Goal: Task Accomplishment & Management: Manage account settings

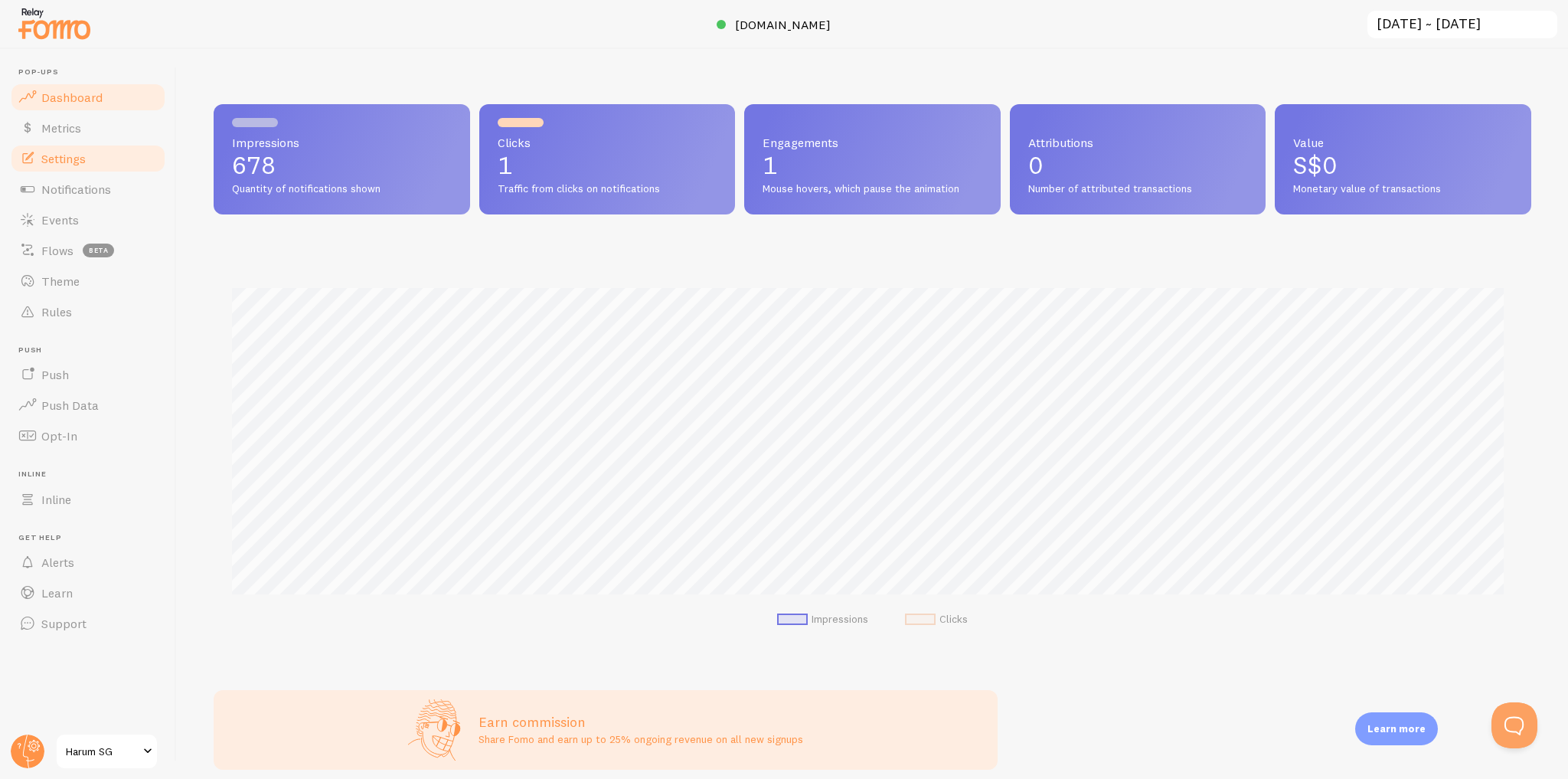
click at [99, 168] on link "Settings" at bounding box center [88, 158] width 158 height 30
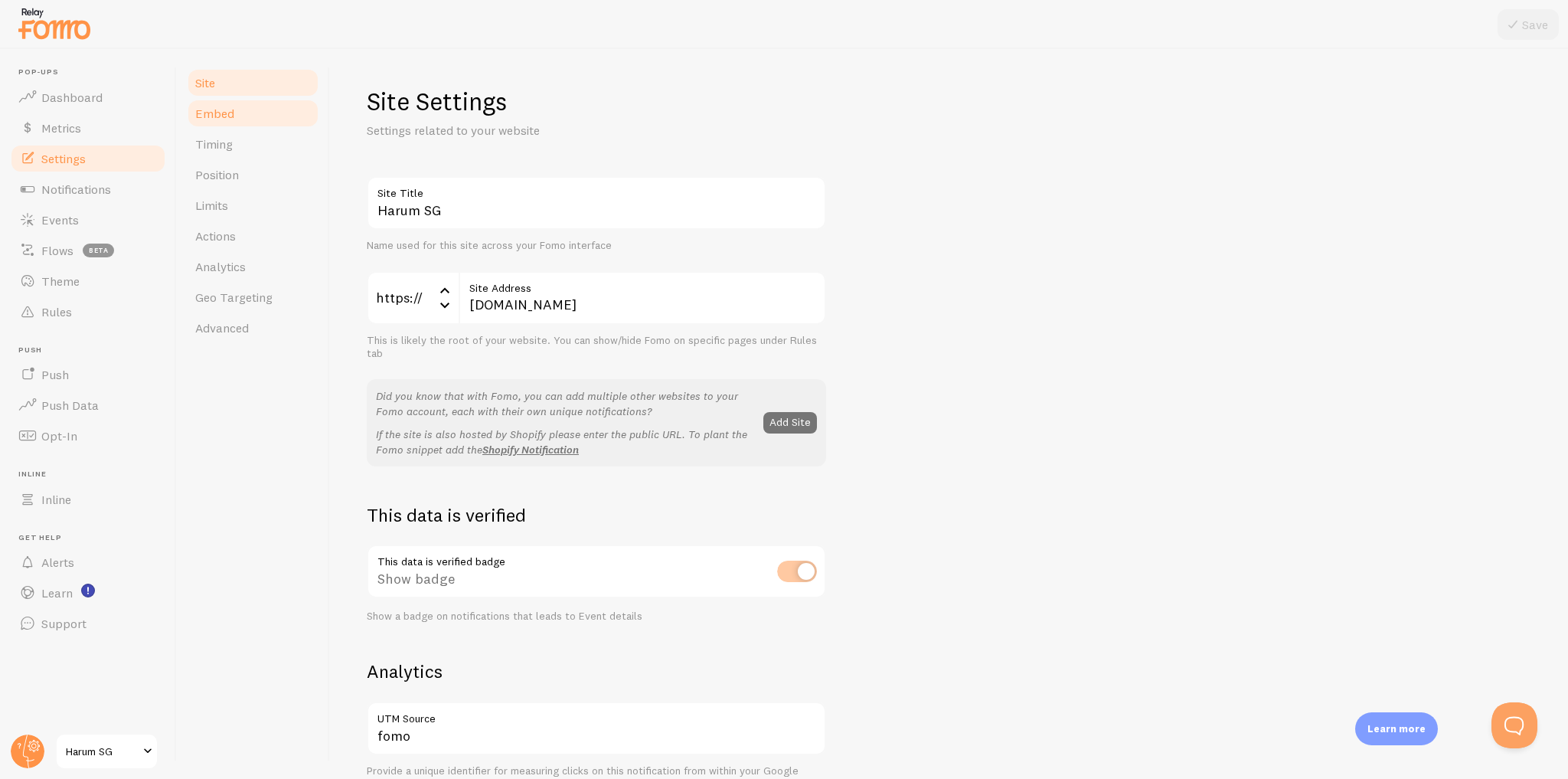
click at [309, 112] on link "Embed" at bounding box center [253, 113] width 134 height 30
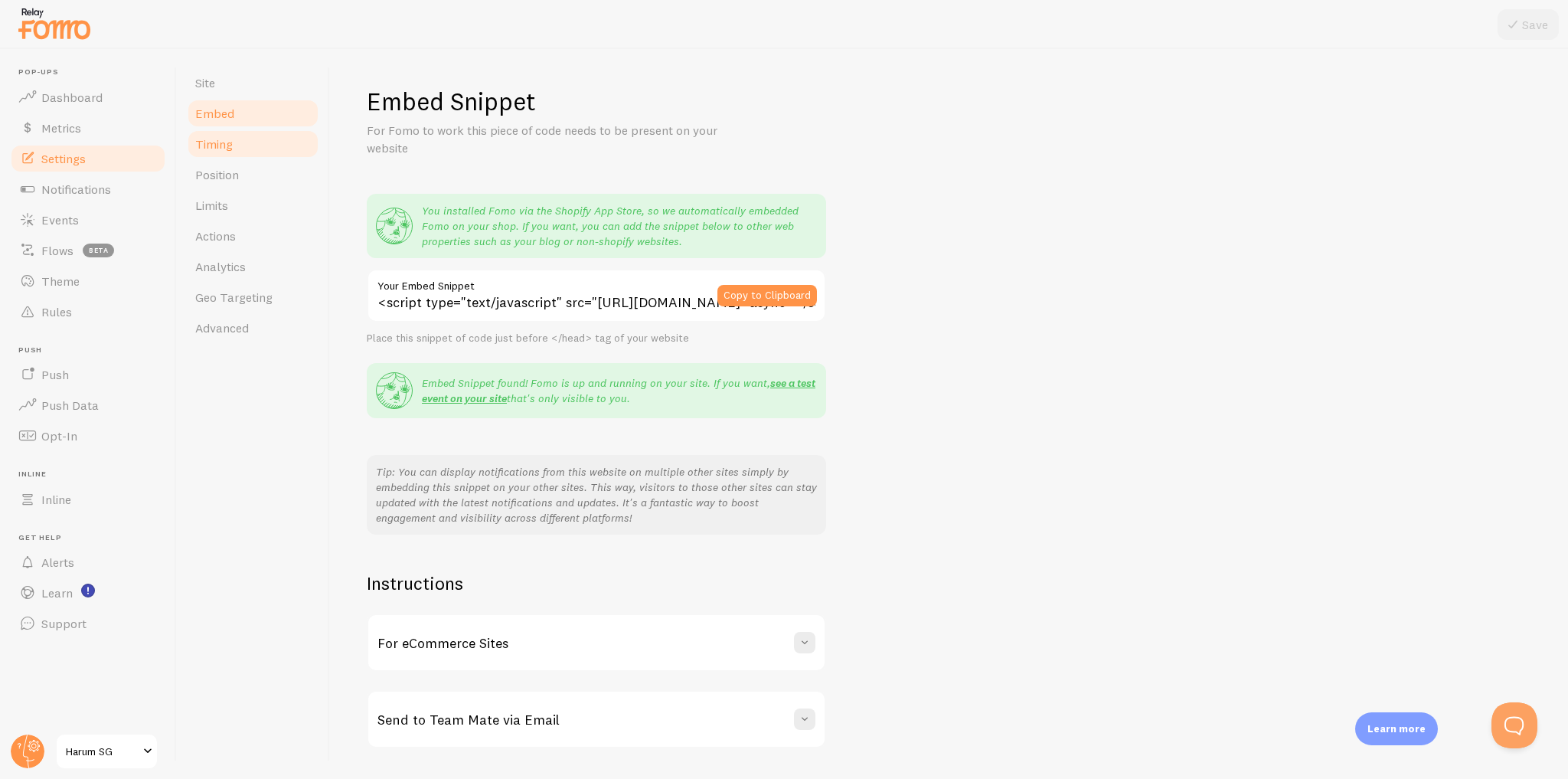
click at [291, 146] on link "Timing" at bounding box center [253, 143] width 134 height 30
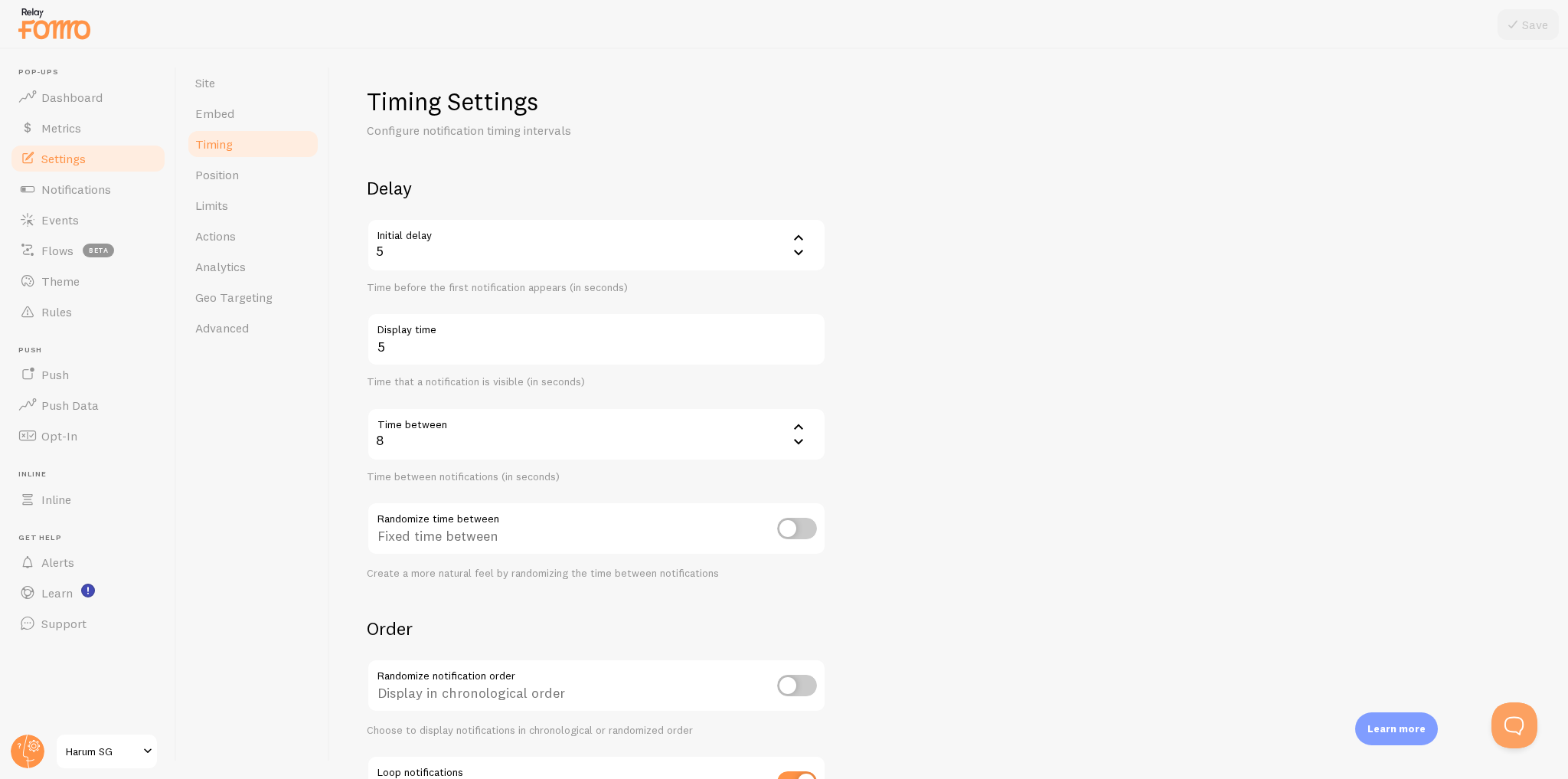
scroll to position [126, 0]
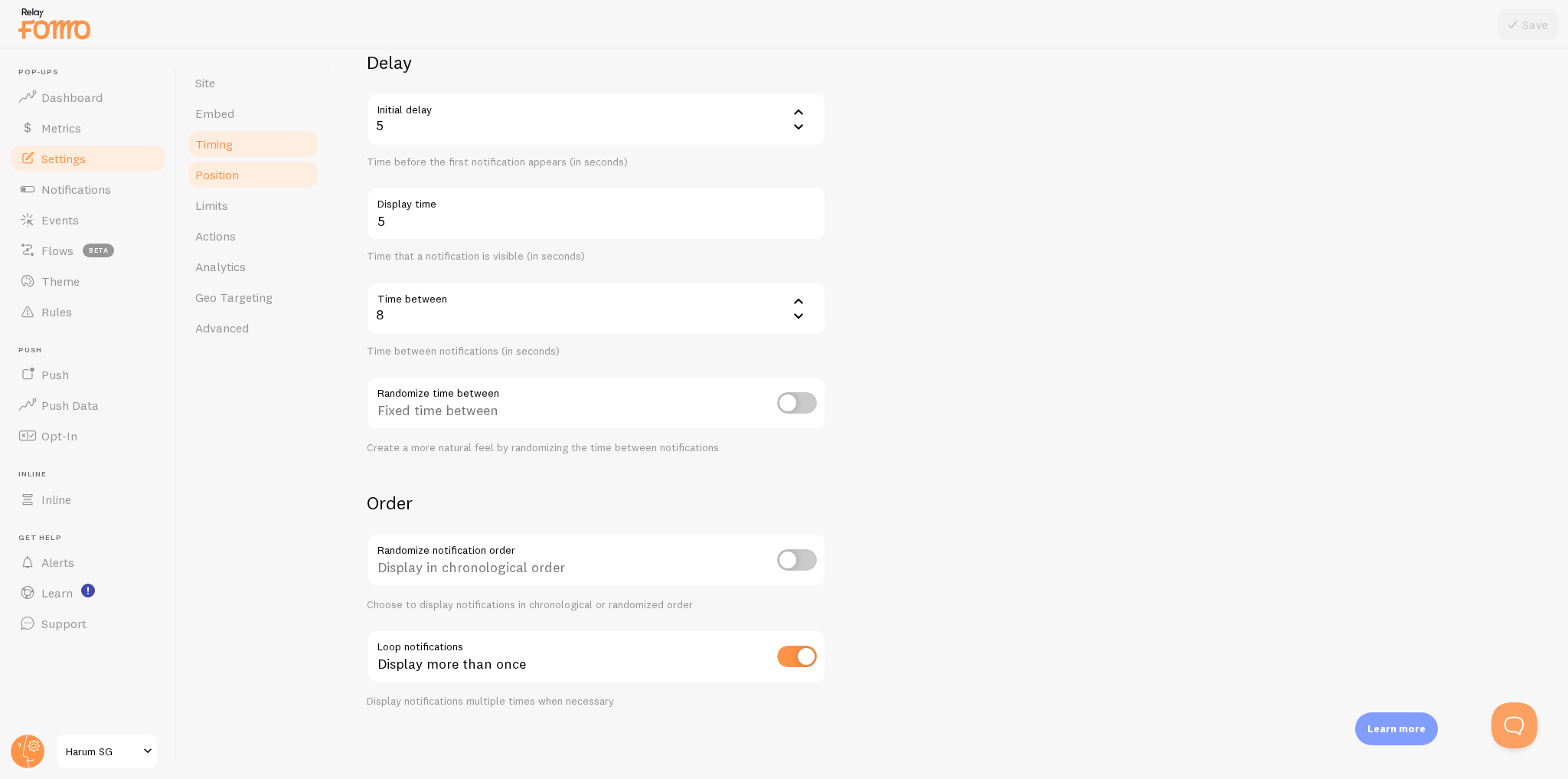
click at [281, 172] on link "Position" at bounding box center [253, 174] width 134 height 30
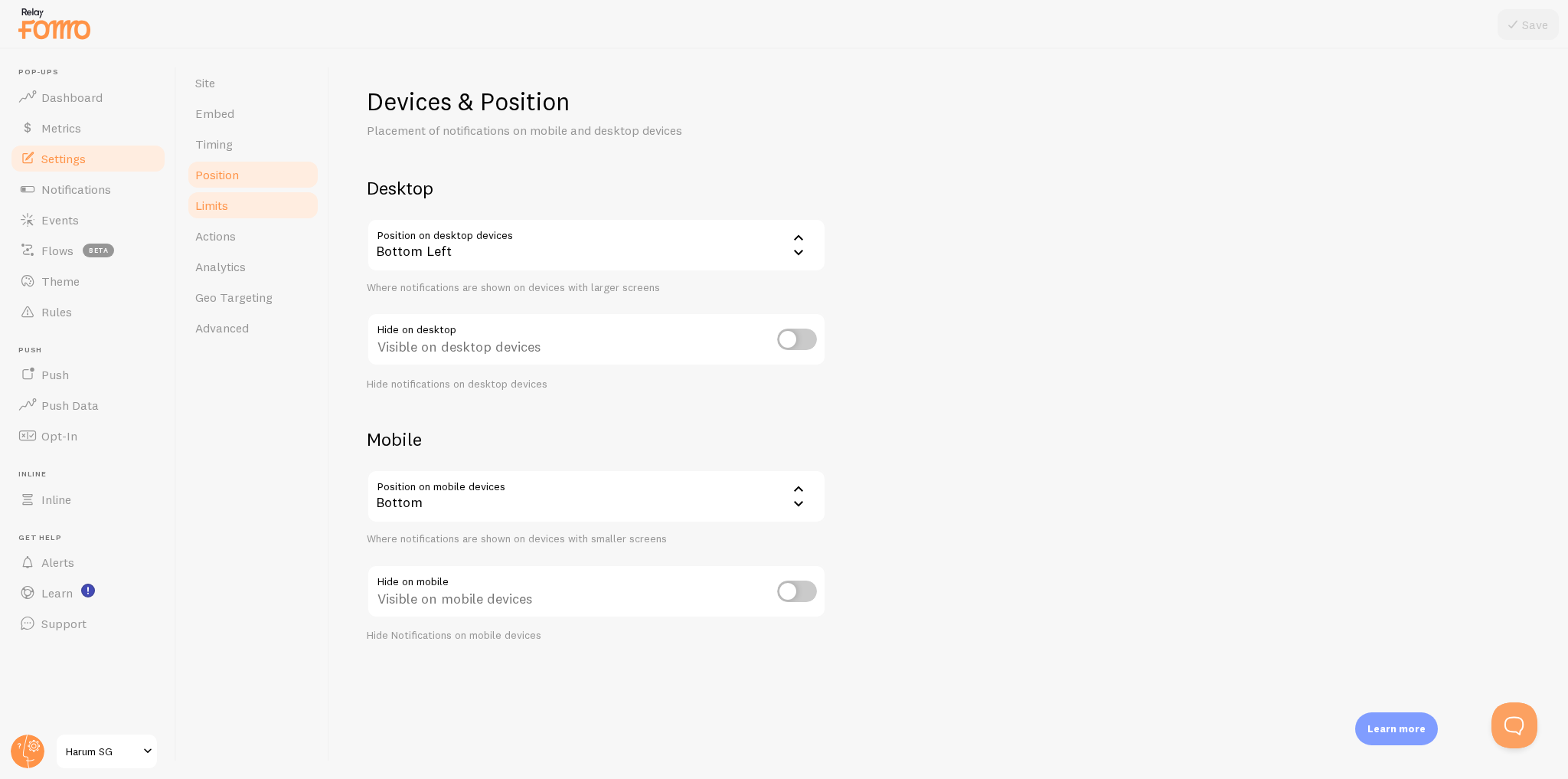
click at [286, 203] on link "Limits" at bounding box center [253, 204] width 134 height 30
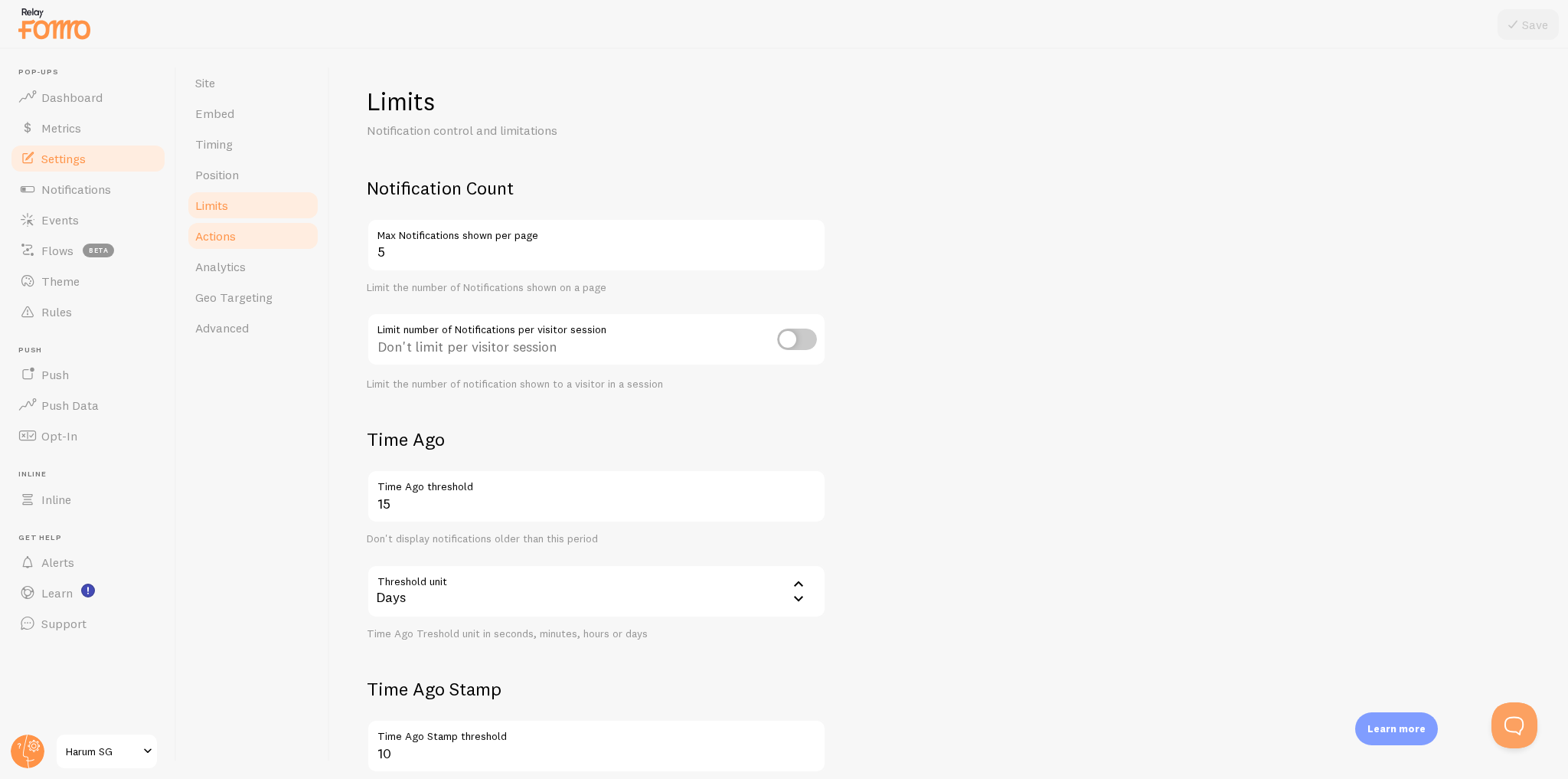
click at [287, 227] on link "Actions" at bounding box center [253, 235] width 134 height 30
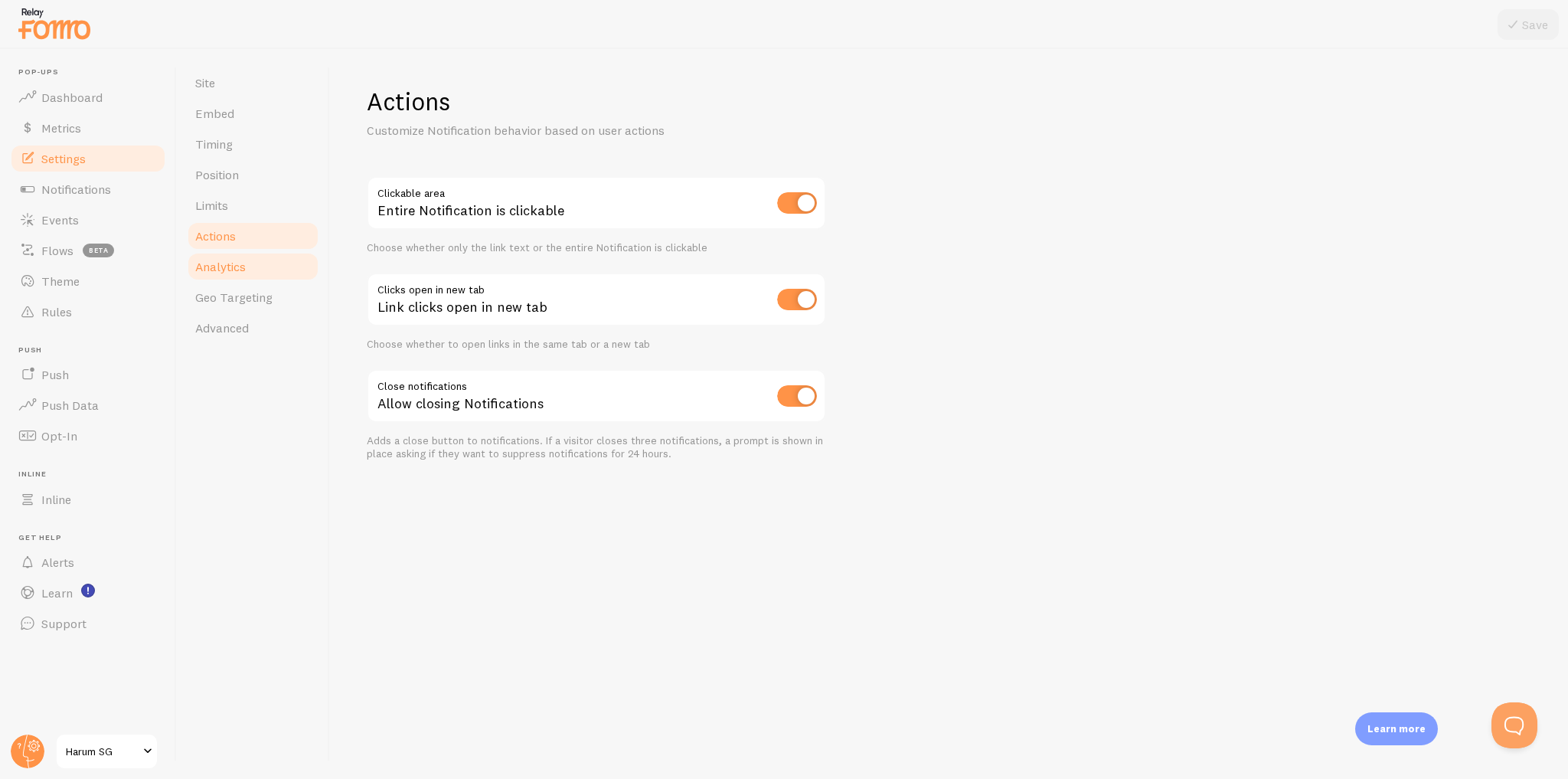
click at [279, 273] on link "Analytics" at bounding box center [253, 266] width 134 height 30
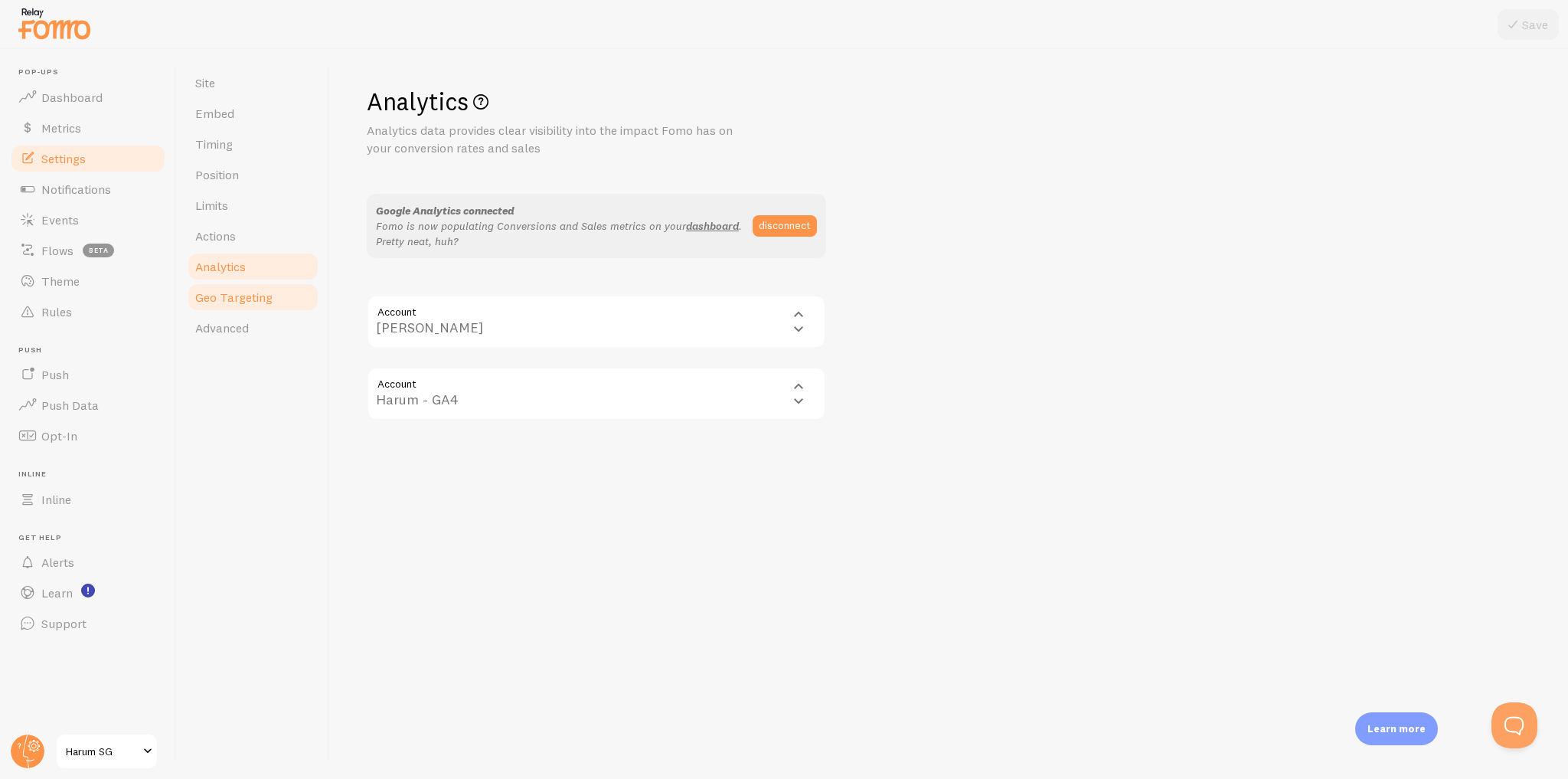
click at [287, 294] on link "Geo Targeting" at bounding box center [253, 296] width 134 height 30
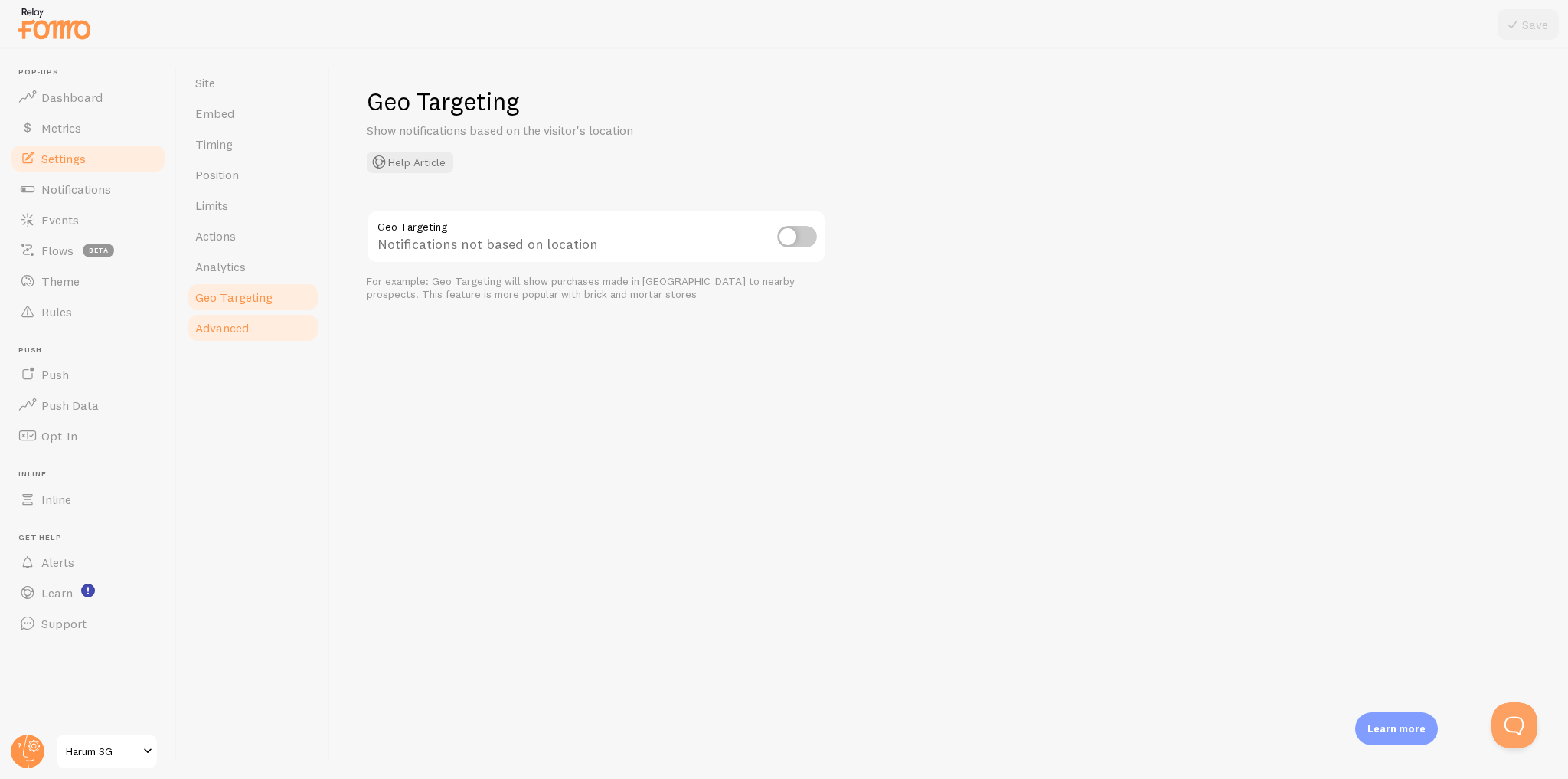
click at [281, 326] on link "Advanced" at bounding box center [253, 327] width 134 height 30
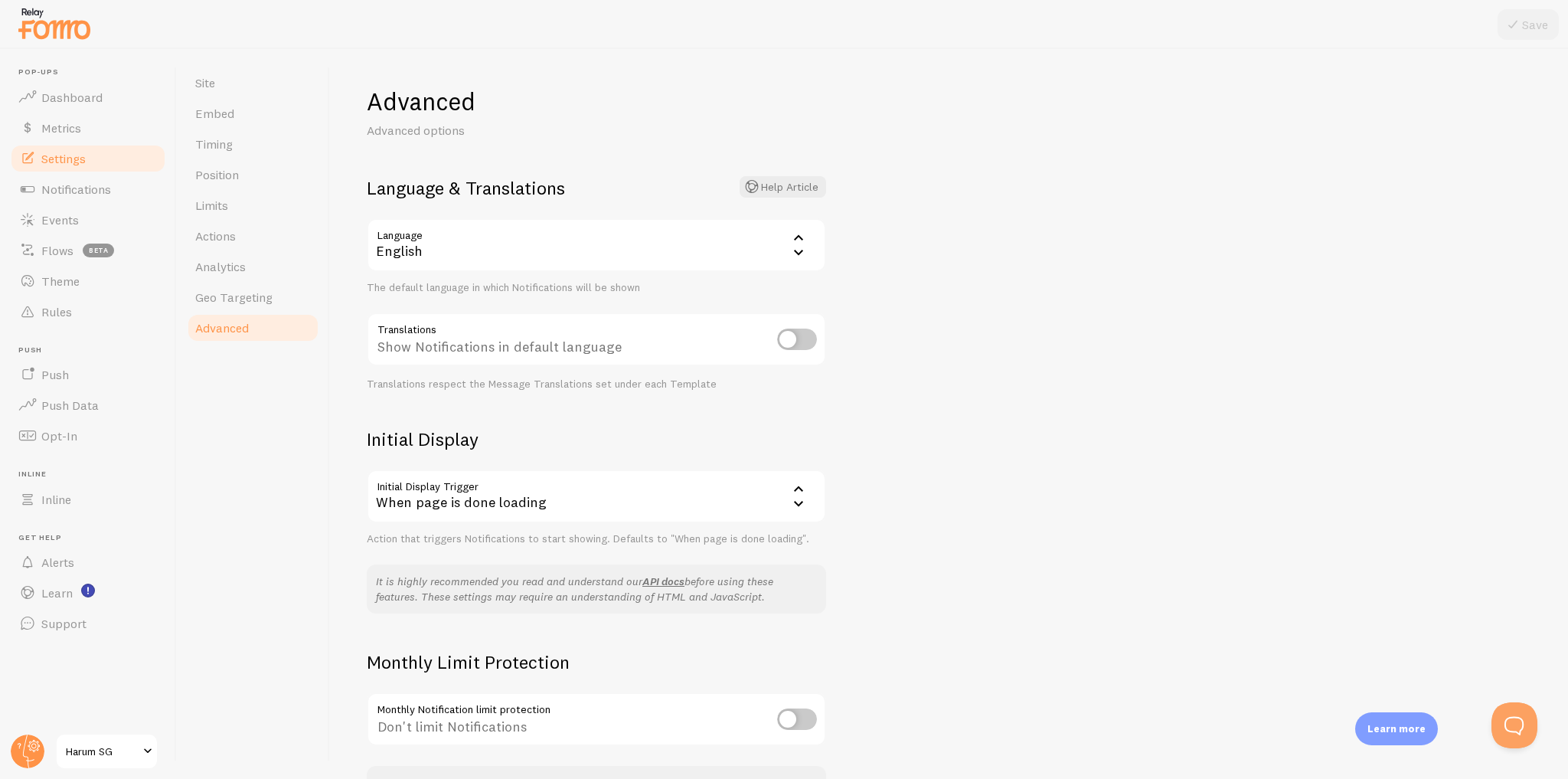
scroll to position [108, 0]
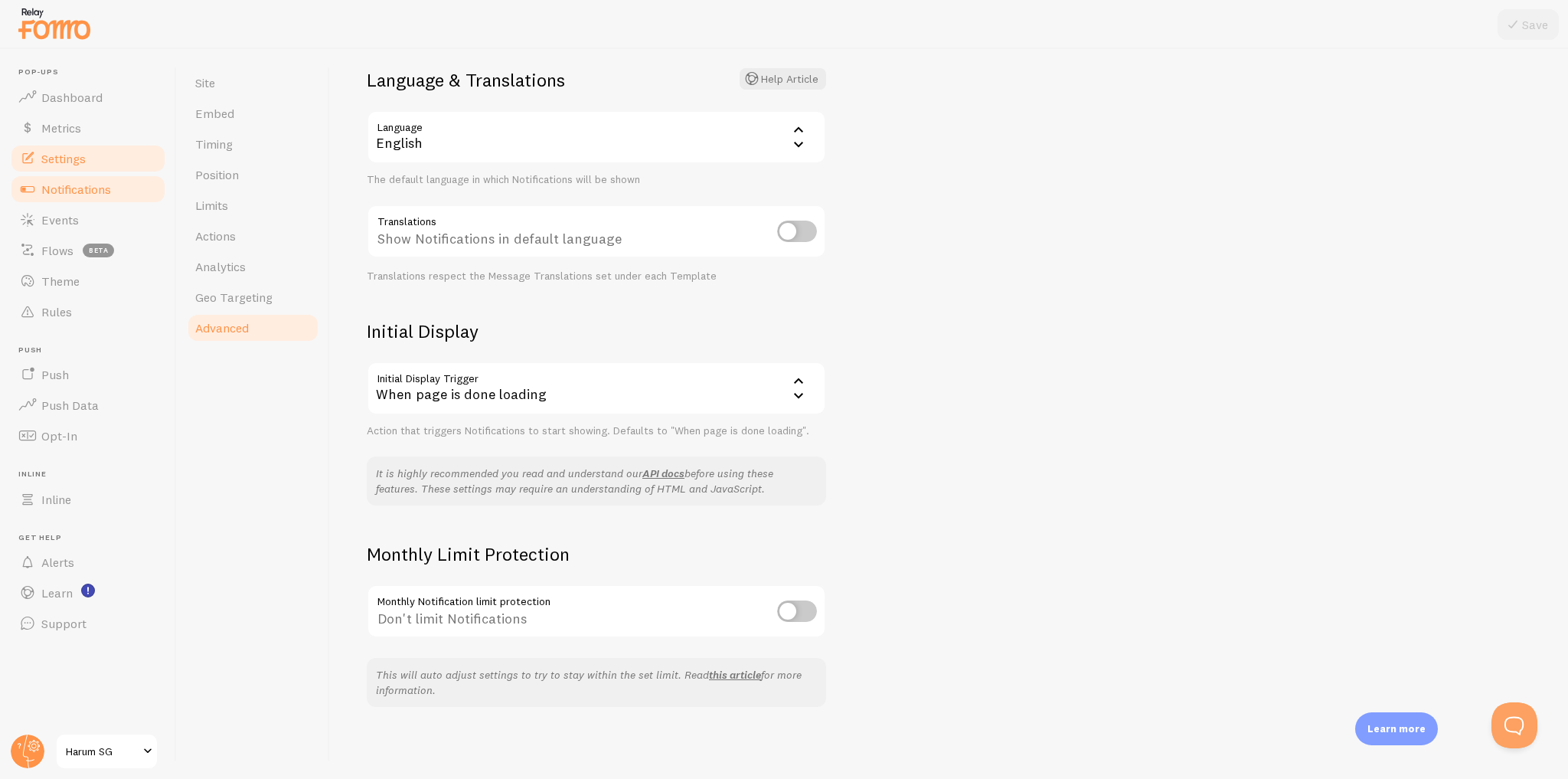
click at [111, 196] on link "Notifications" at bounding box center [88, 189] width 158 height 30
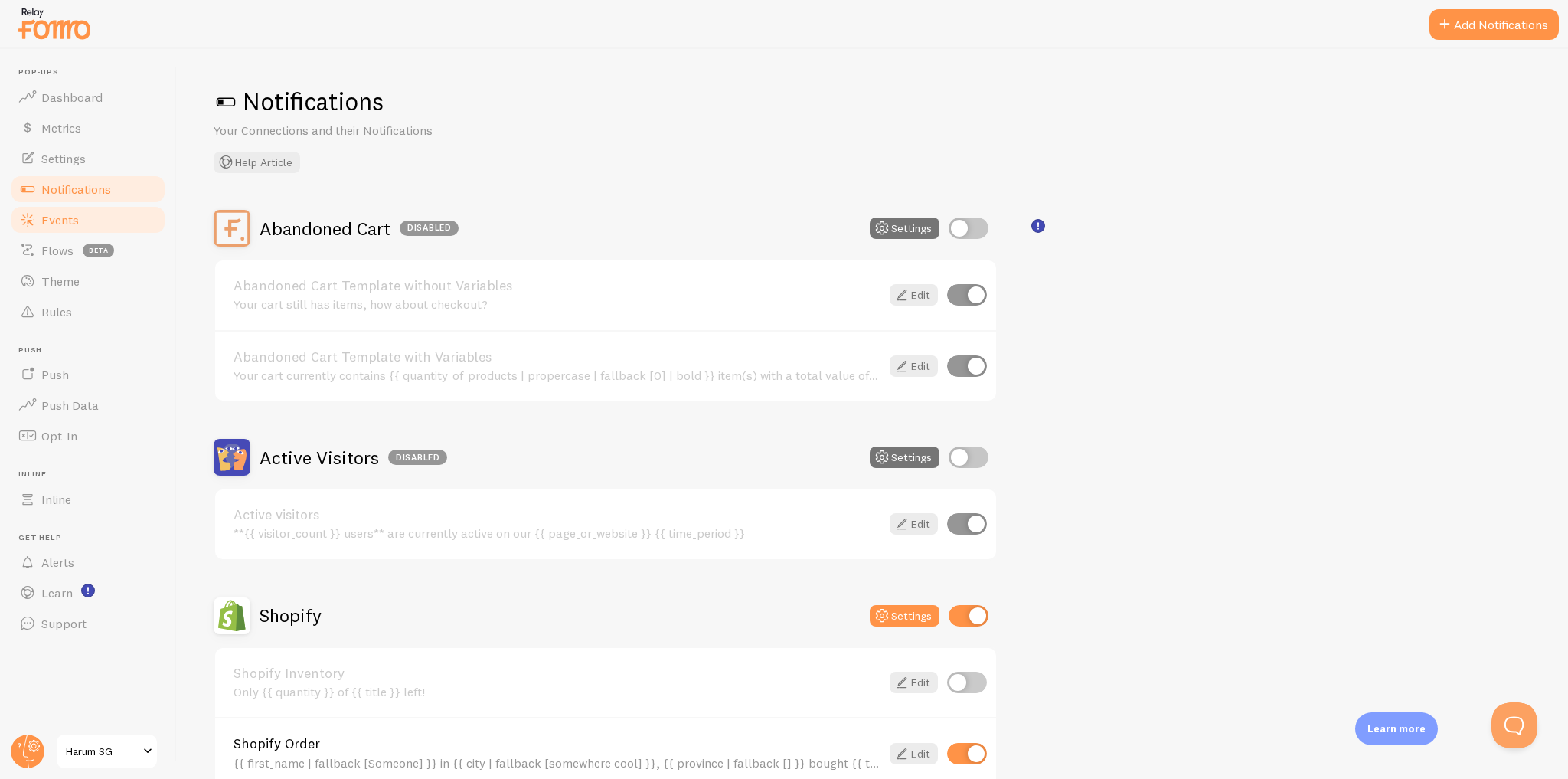
click at [98, 229] on link "Events" at bounding box center [88, 219] width 158 height 30
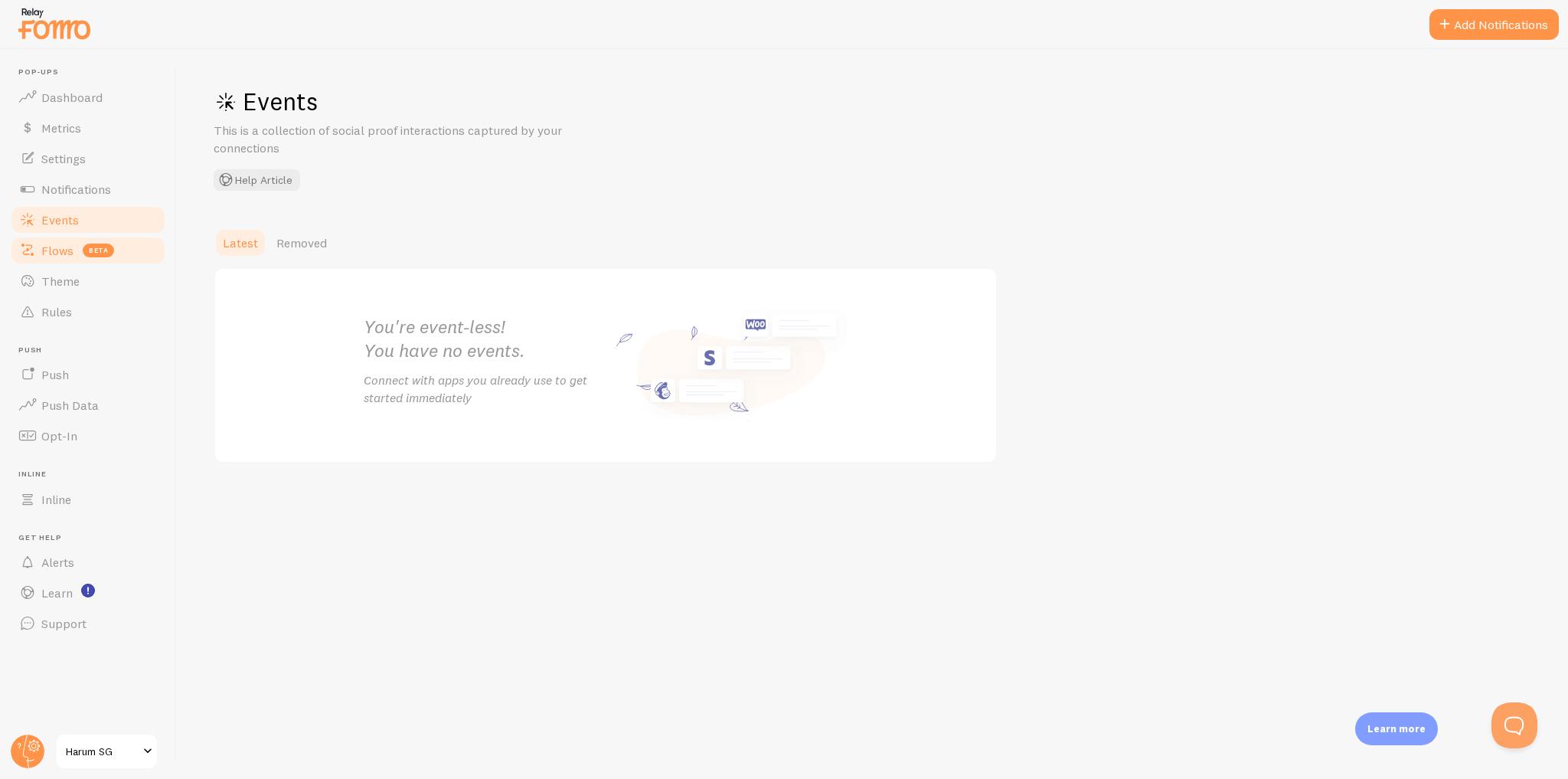
click at [151, 252] on link "Flows beta" at bounding box center [88, 250] width 158 height 30
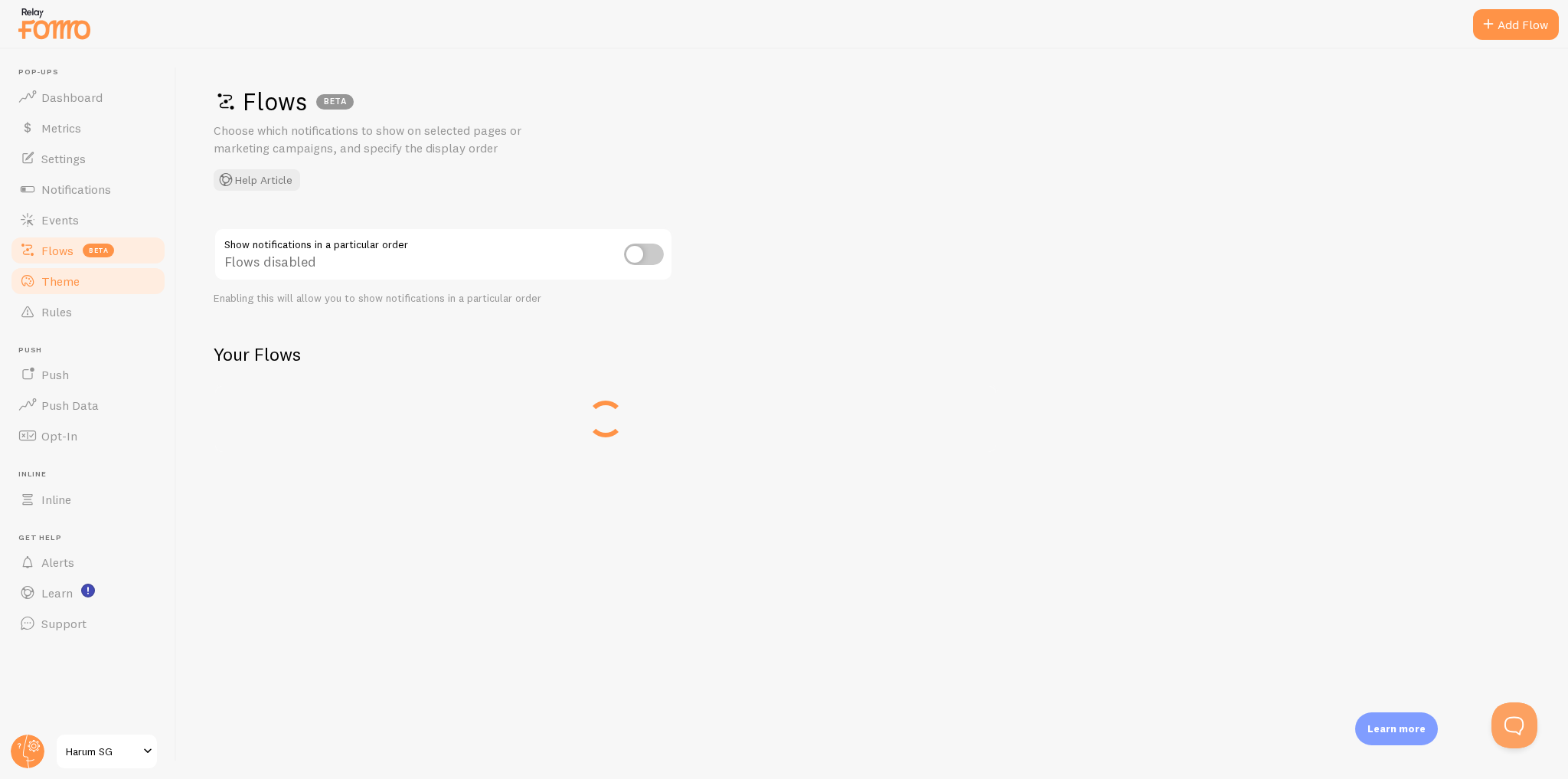
click at [143, 282] on link "Theme" at bounding box center [88, 281] width 158 height 30
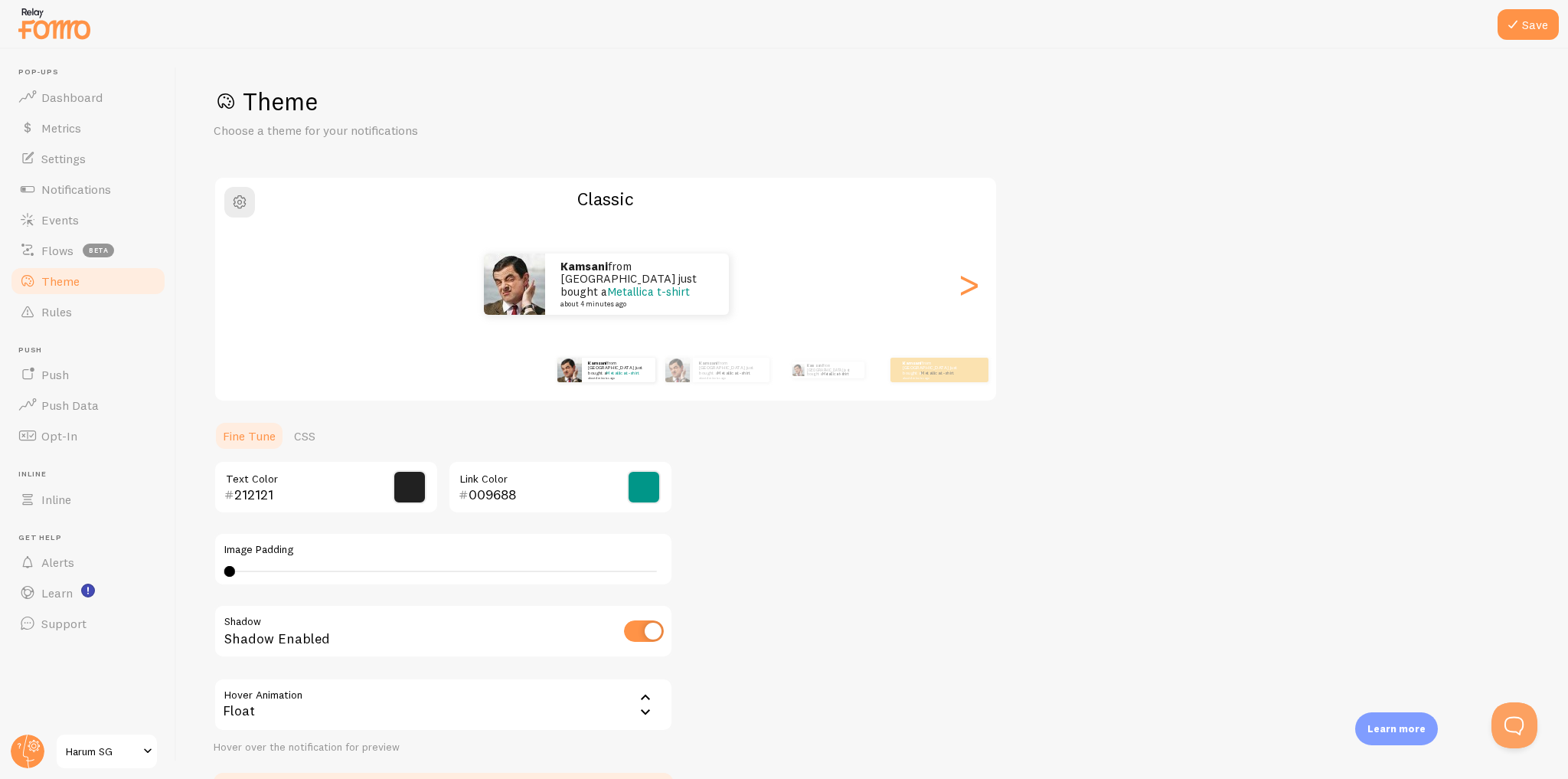
scroll to position [106, 0]
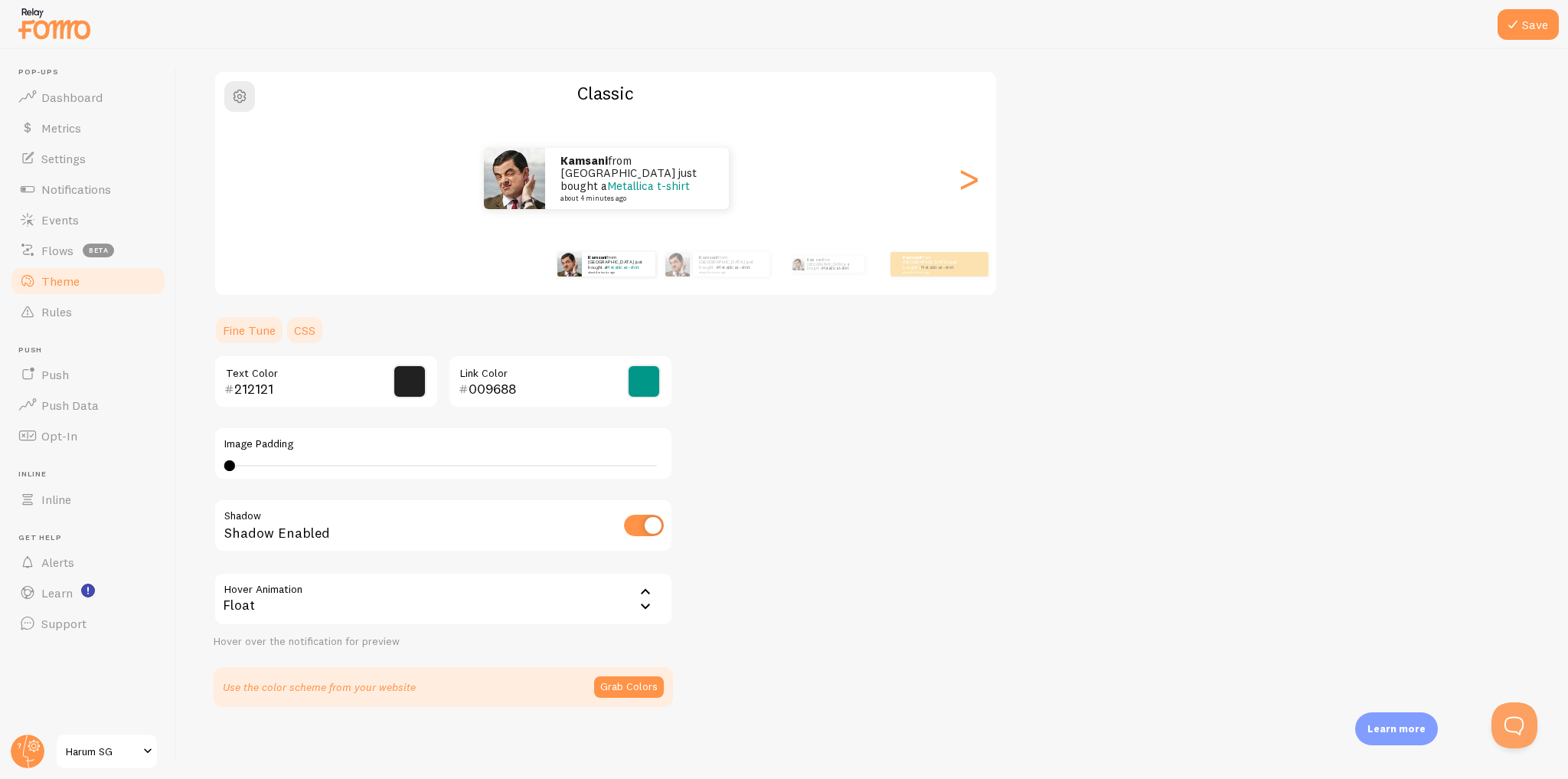
click at [301, 329] on link "CSS" at bounding box center [304, 329] width 40 height 30
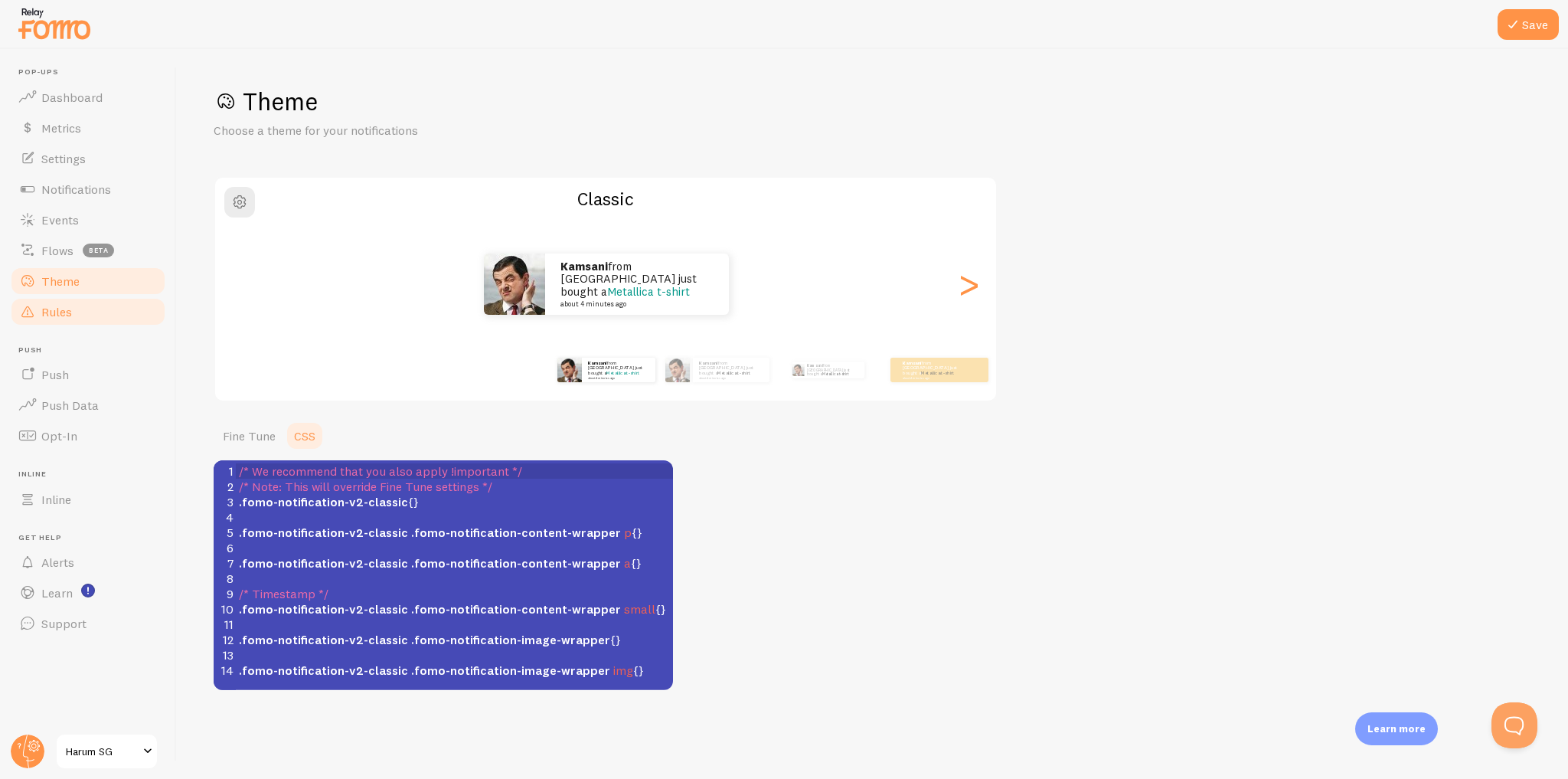
click at [95, 318] on link "Rules" at bounding box center [88, 311] width 158 height 30
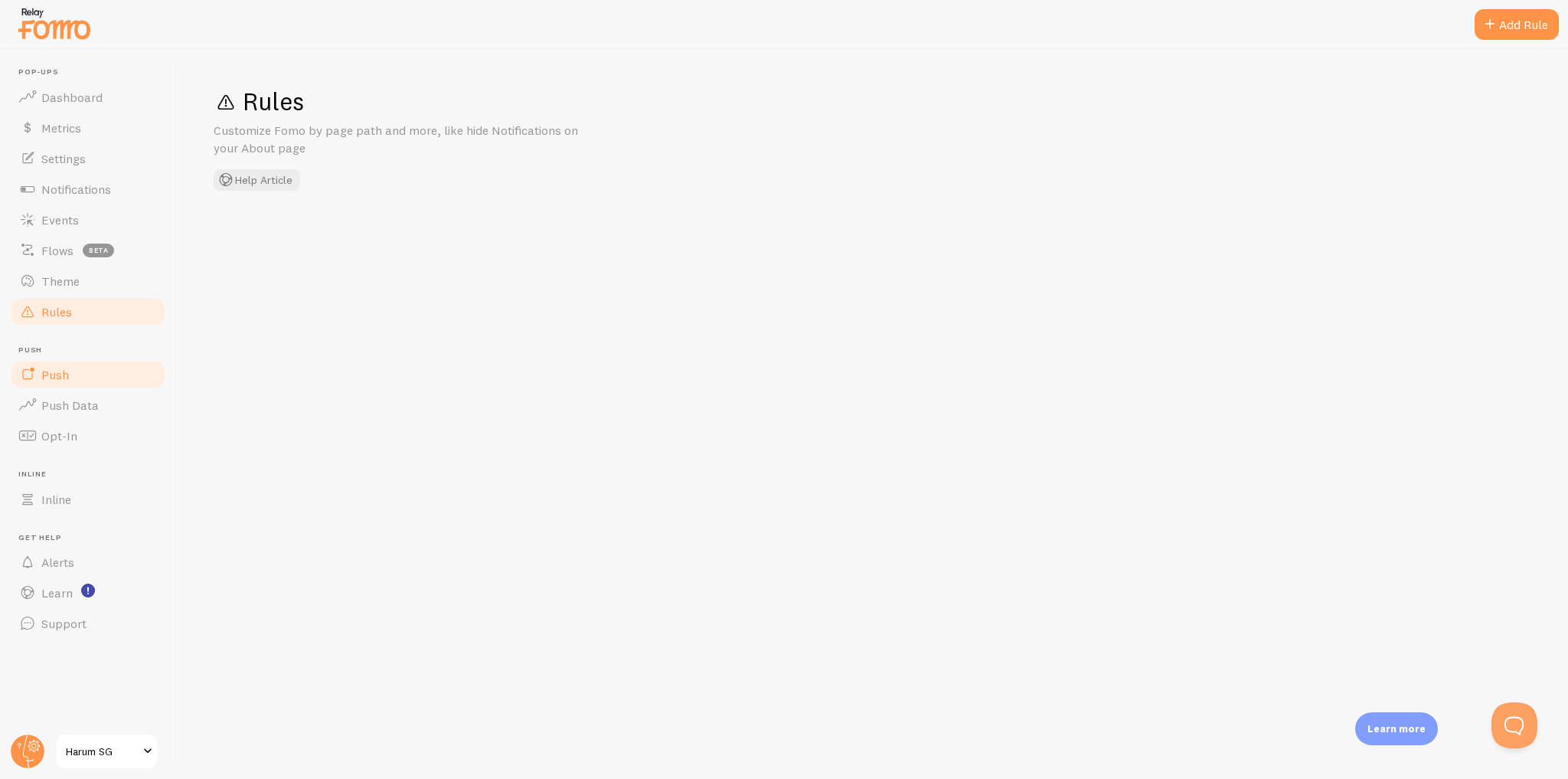
click at [109, 377] on link "Push" at bounding box center [88, 373] width 158 height 30
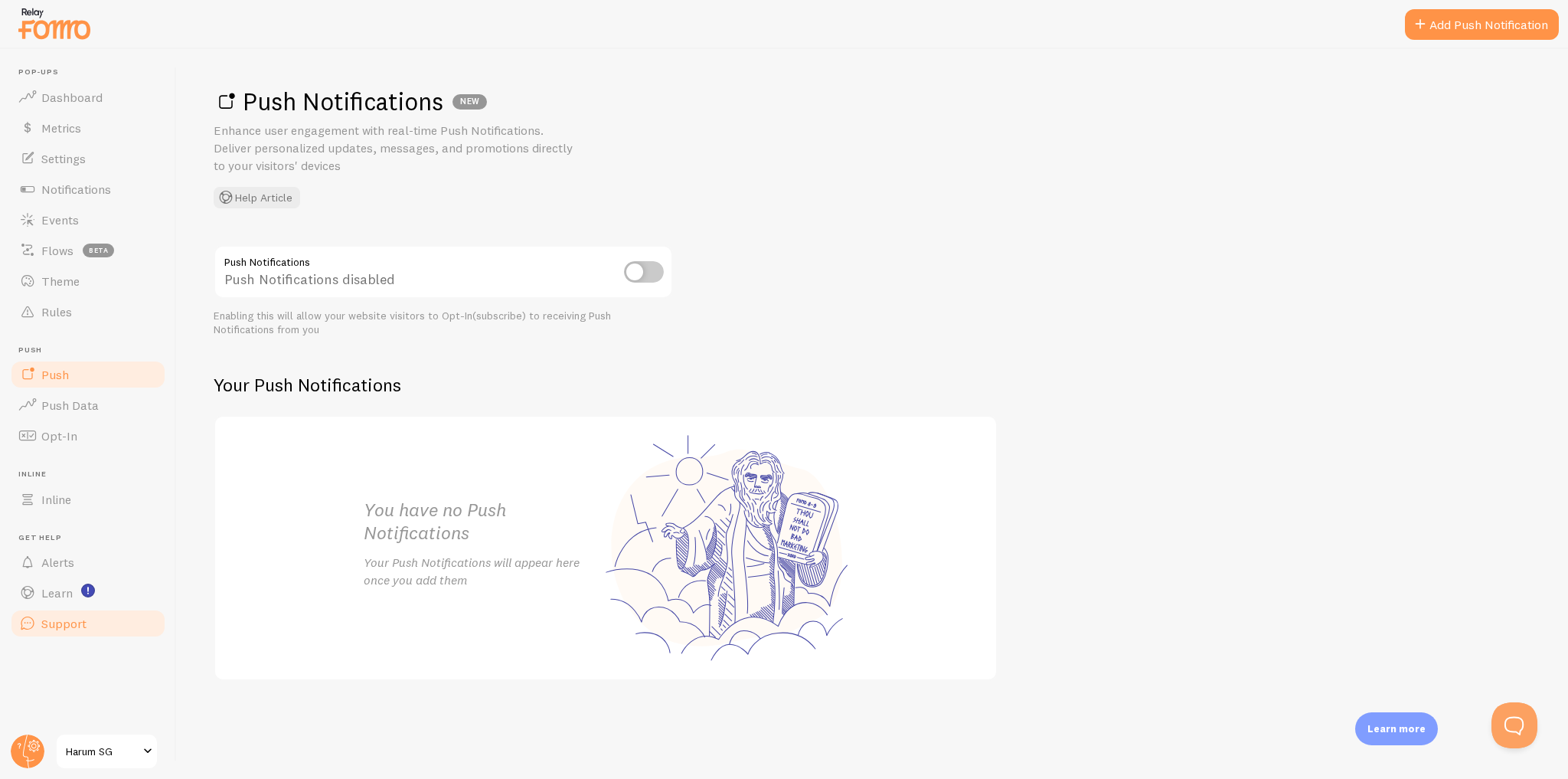
click at [119, 622] on link "Support" at bounding box center [88, 623] width 158 height 30
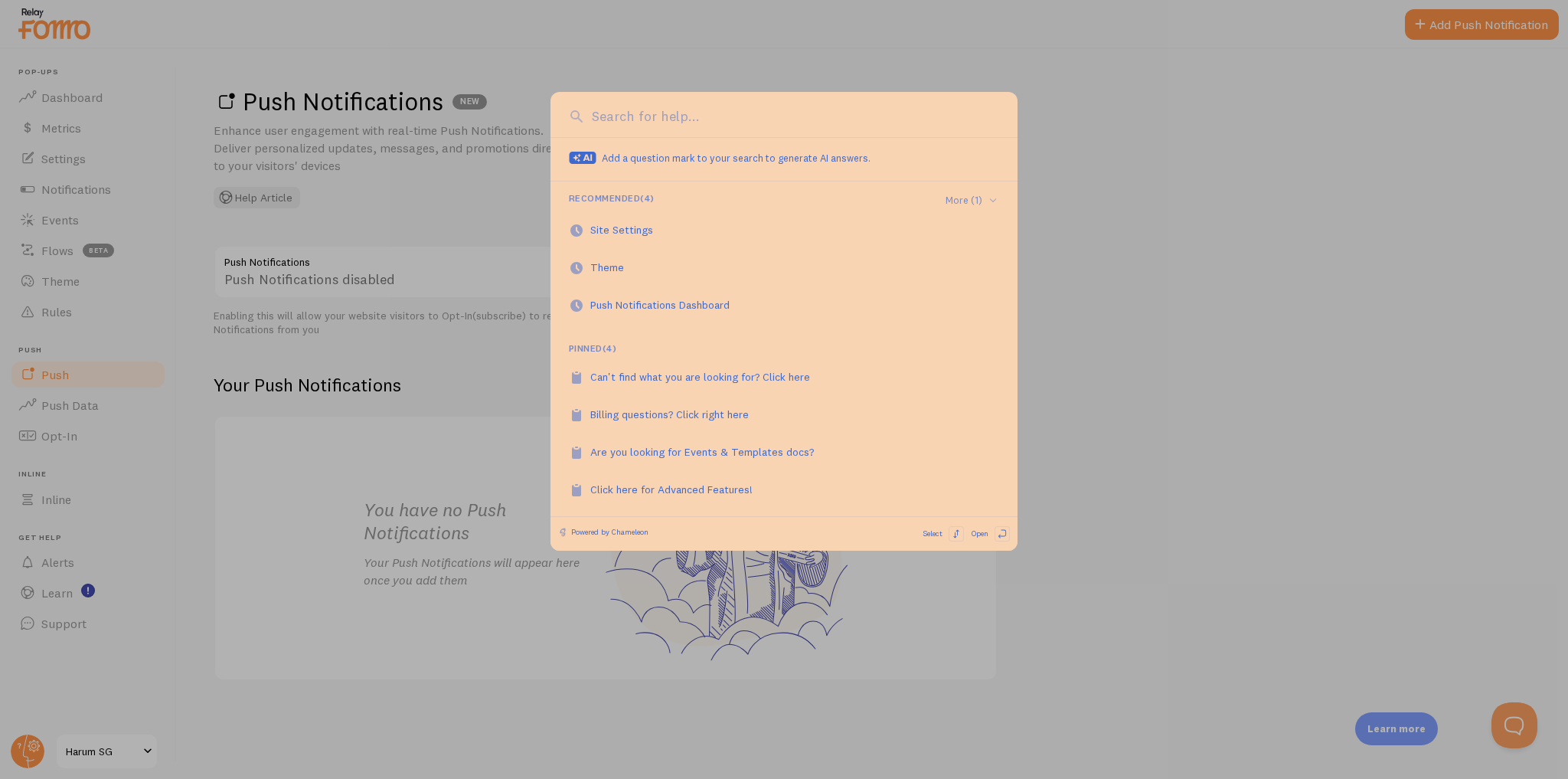
click at [730, 331] on div "Add a question mark to your search to generate AI answers. Recommended ( 4 ) Mo…" at bounding box center [784, 327] width 467 height 379
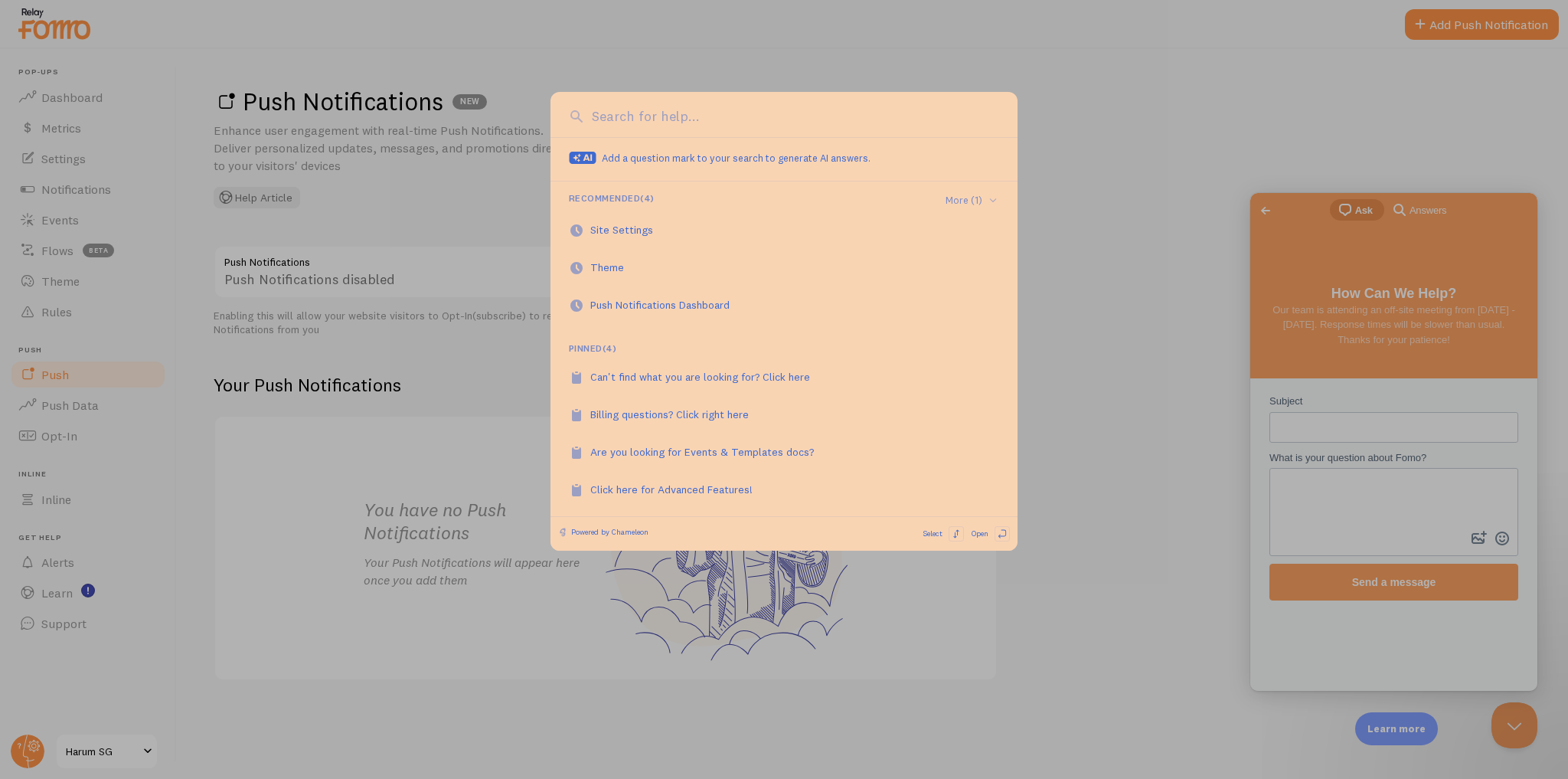
click at [1057, 285] on div at bounding box center [784, 389] width 1568 height 779
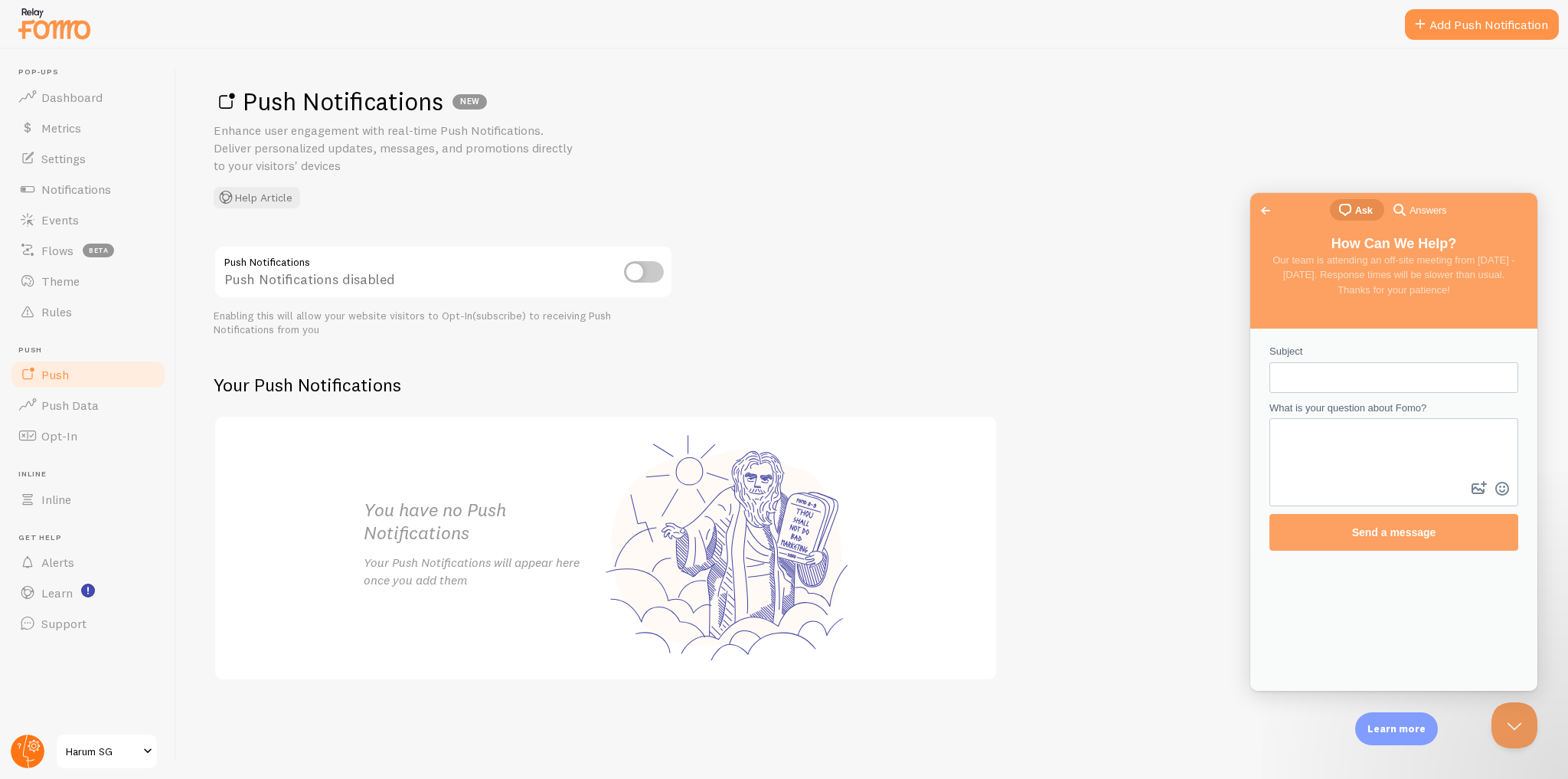
click at [34, 750] on icon at bounding box center [34, 745] width 12 height 12
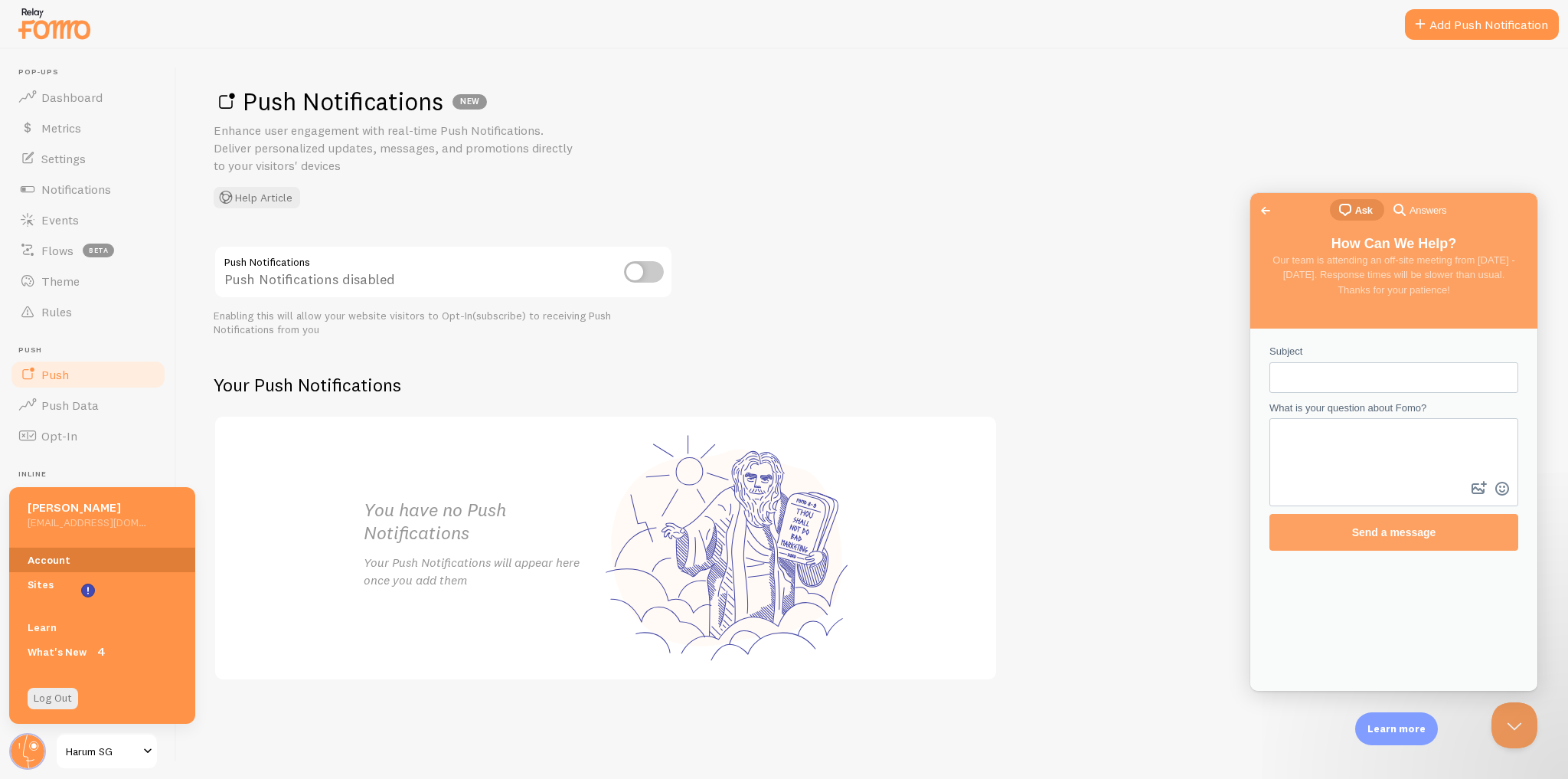
click at [71, 555] on link "Account" at bounding box center [102, 559] width 186 height 25
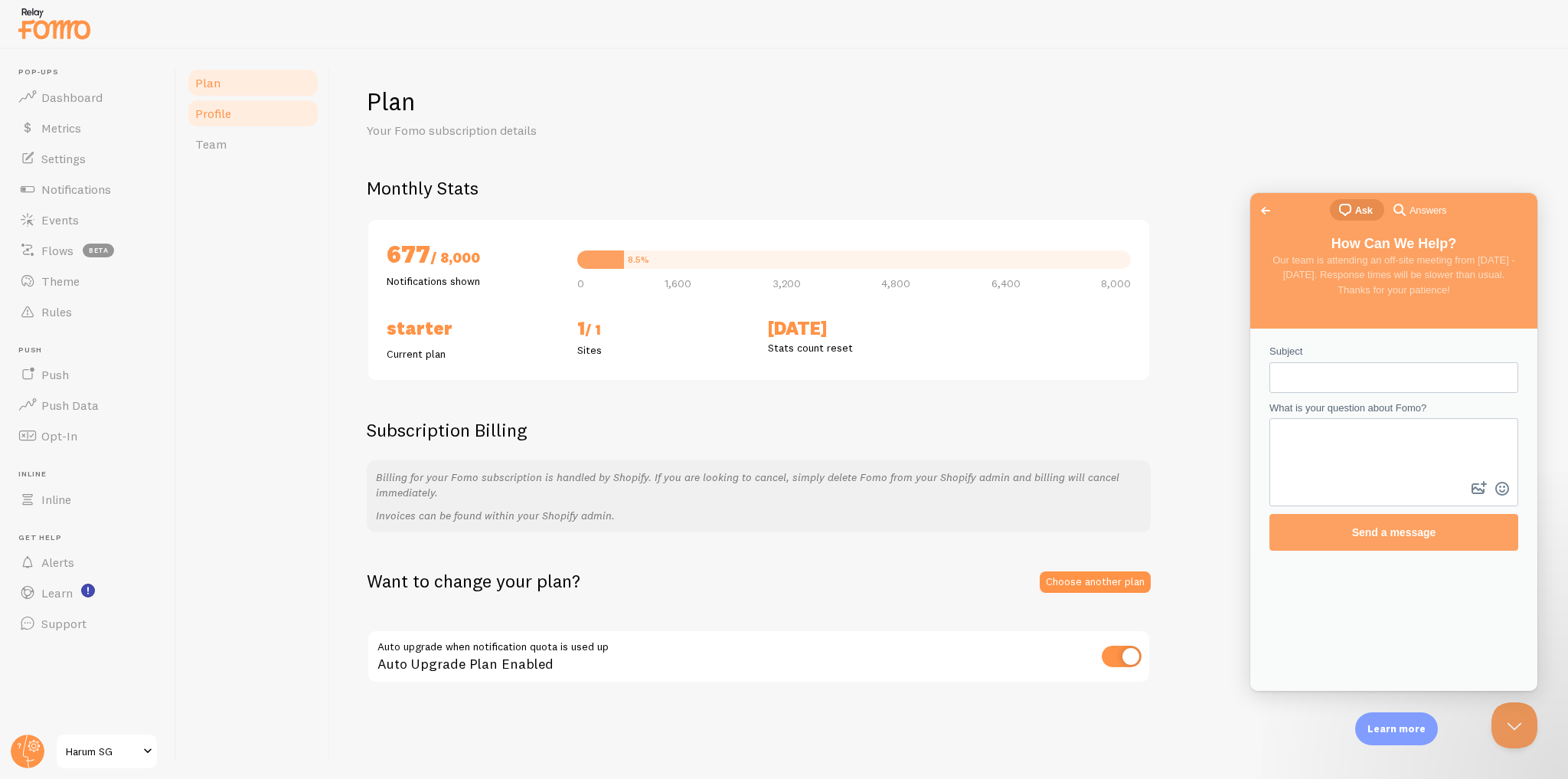
click at [267, 121] on link "Profile" at bounding box center [253, 113] width 134 height 30
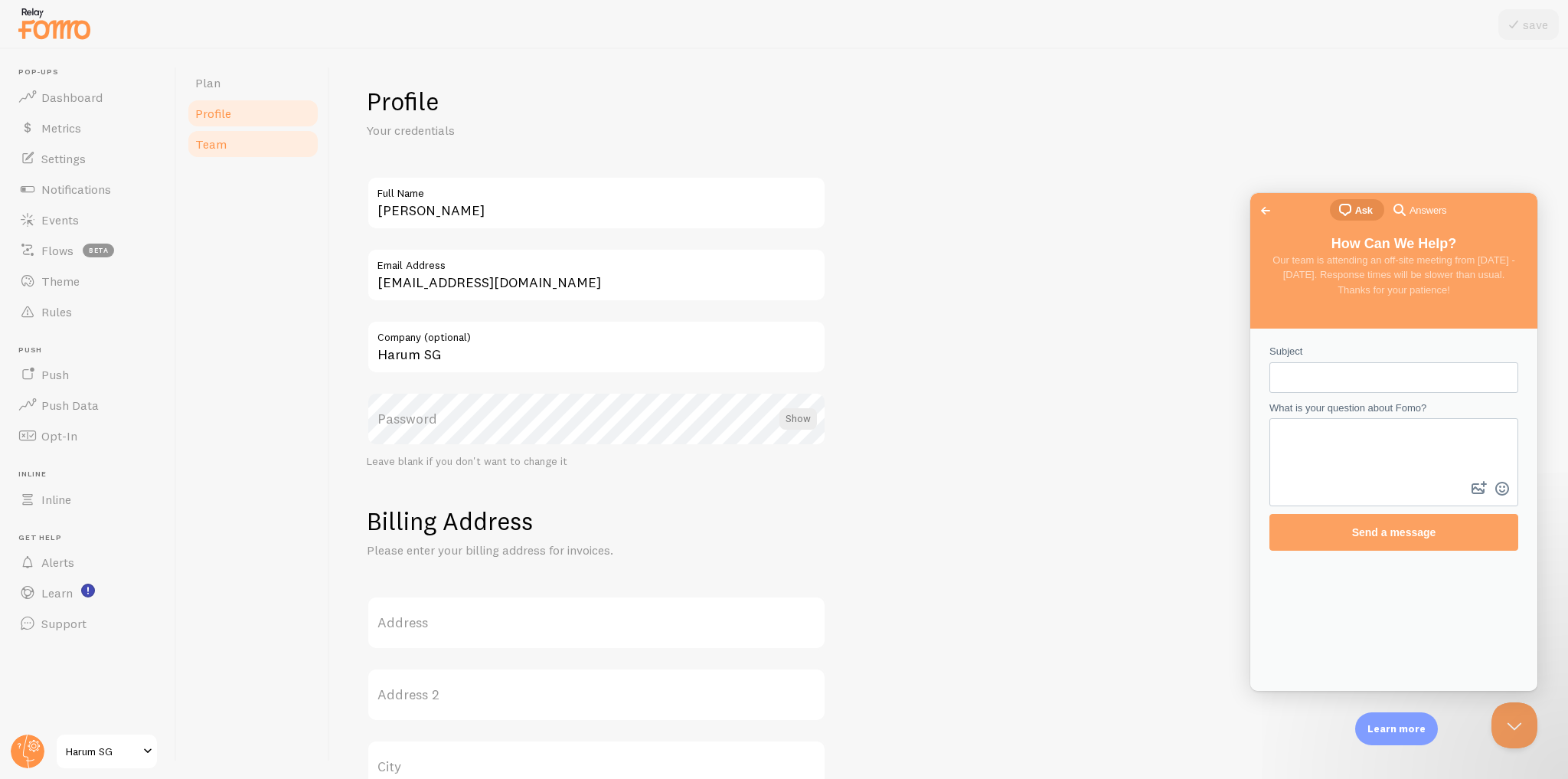
click at [259, 148] on link "Team" at bounding box center [253, 143] width 134 height 30
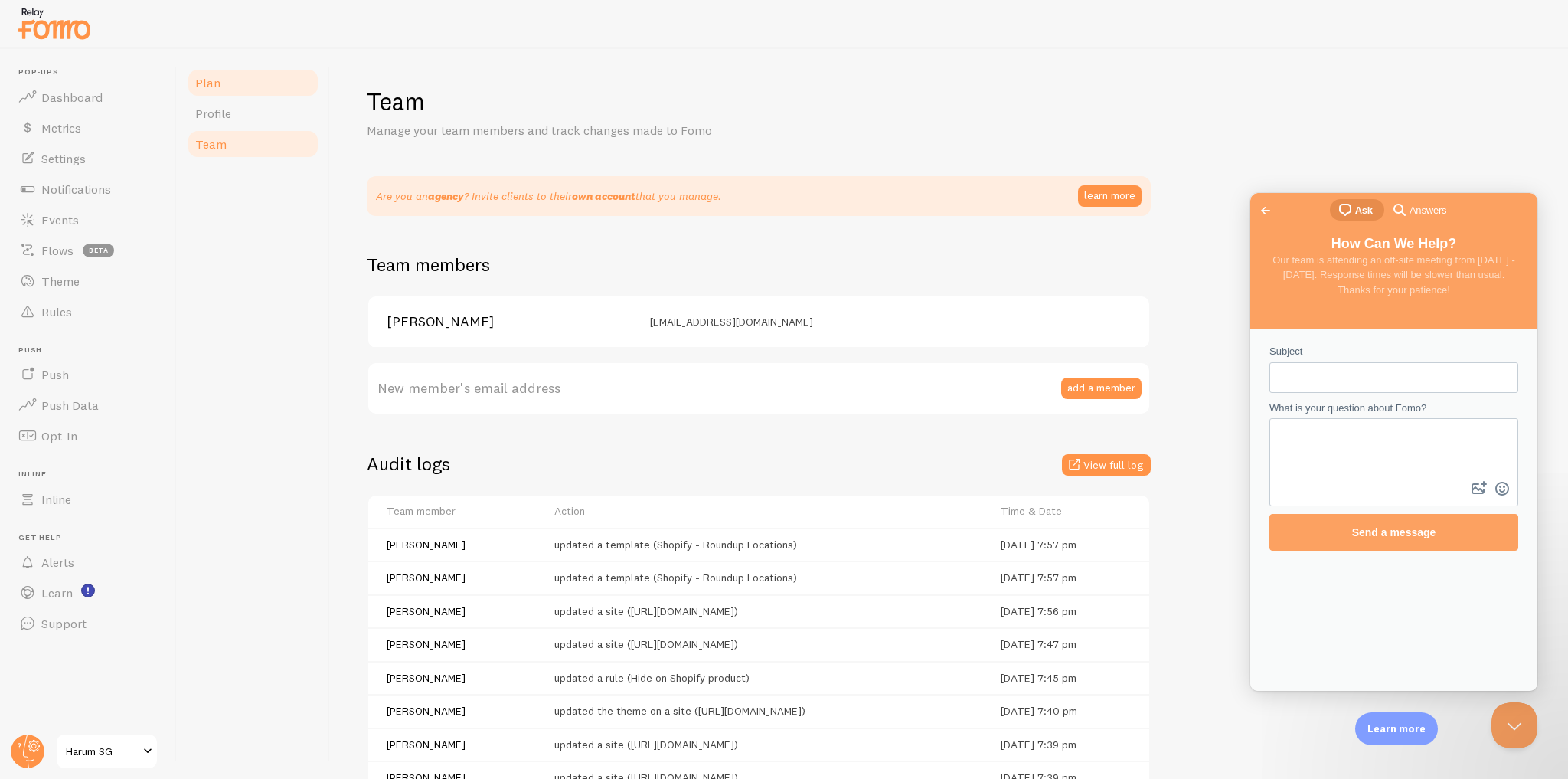
click at [259, 85] on link "Plan" at bounding box center [253, 82] width 134 height 30
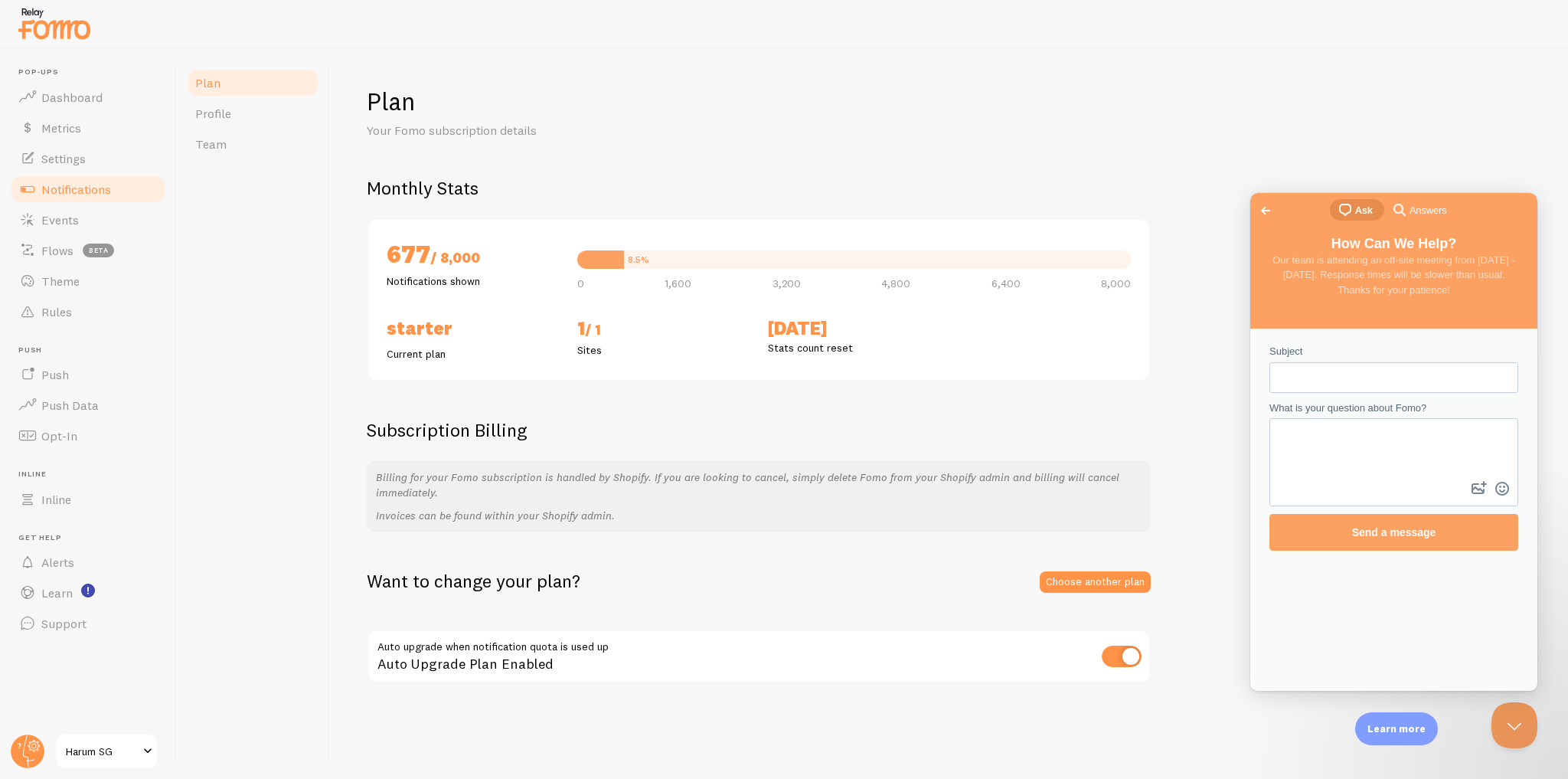
click at [141, 184] on link "Notifications" at bounding box center [88, 189] width 158 height 30
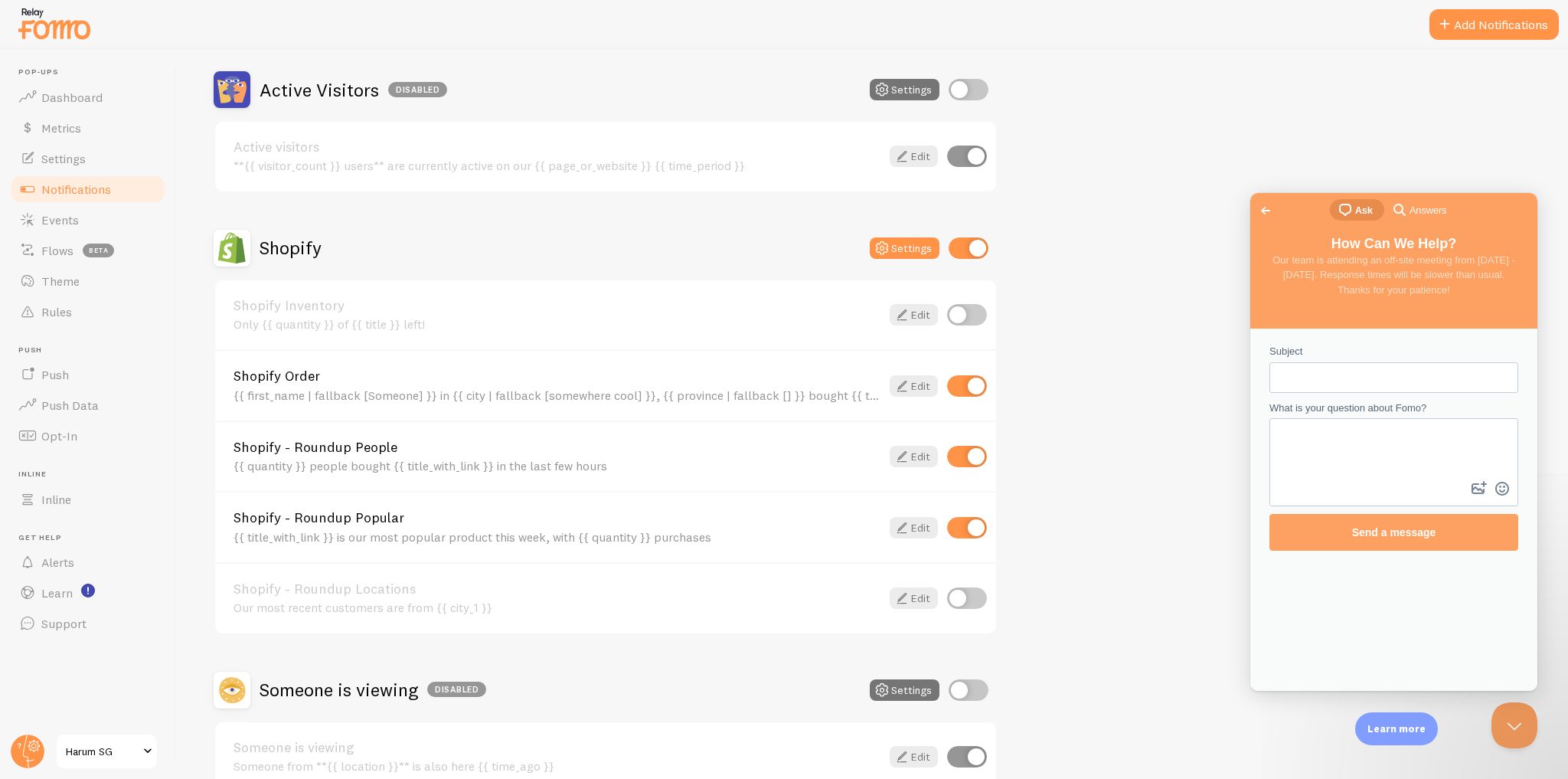
scroll to position [451, 0]
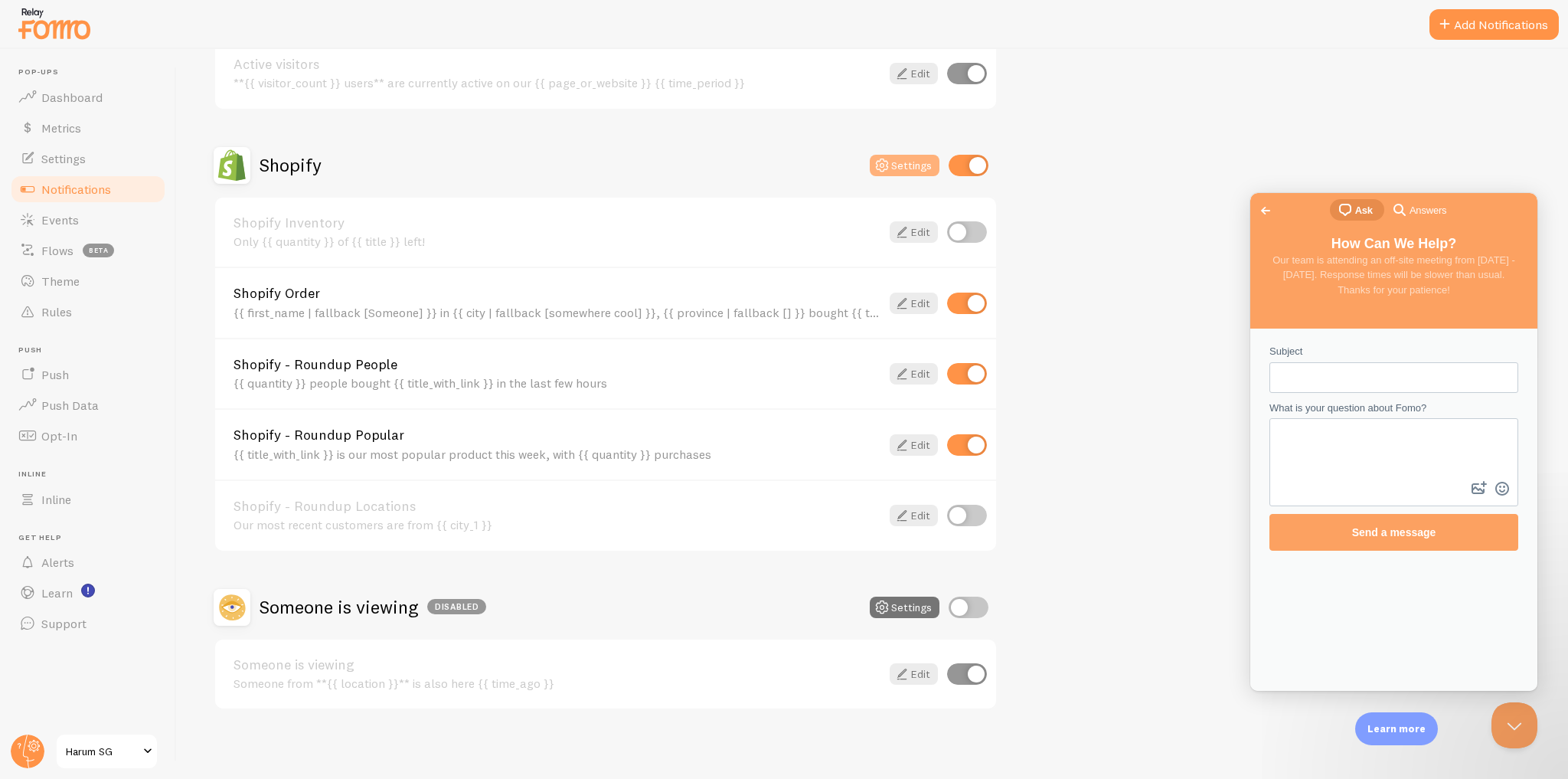
click at [901, 155] on button "Settings" at bounding box center [905, 165] width 70 height 21
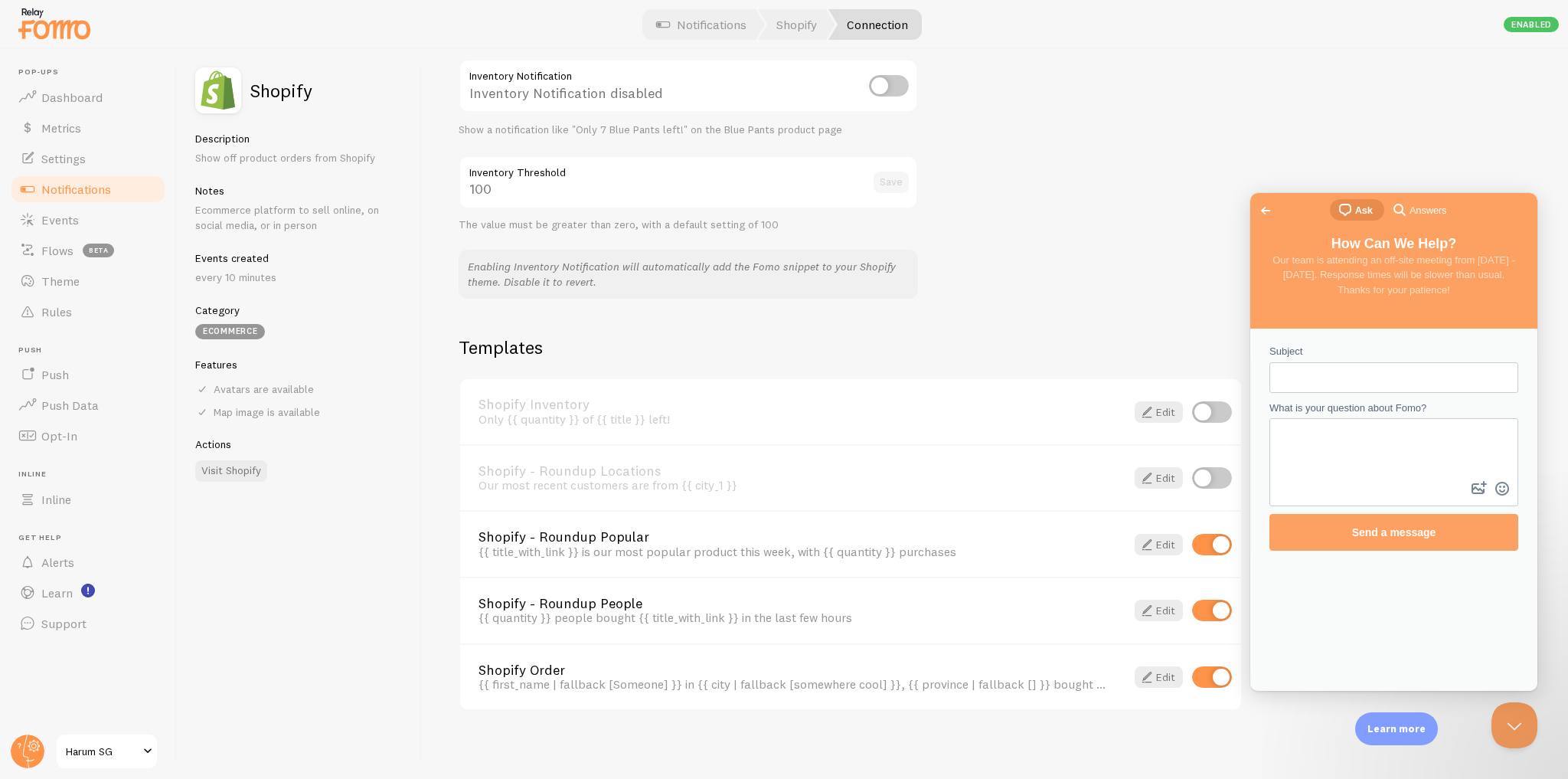
scroll to position [643, 0]
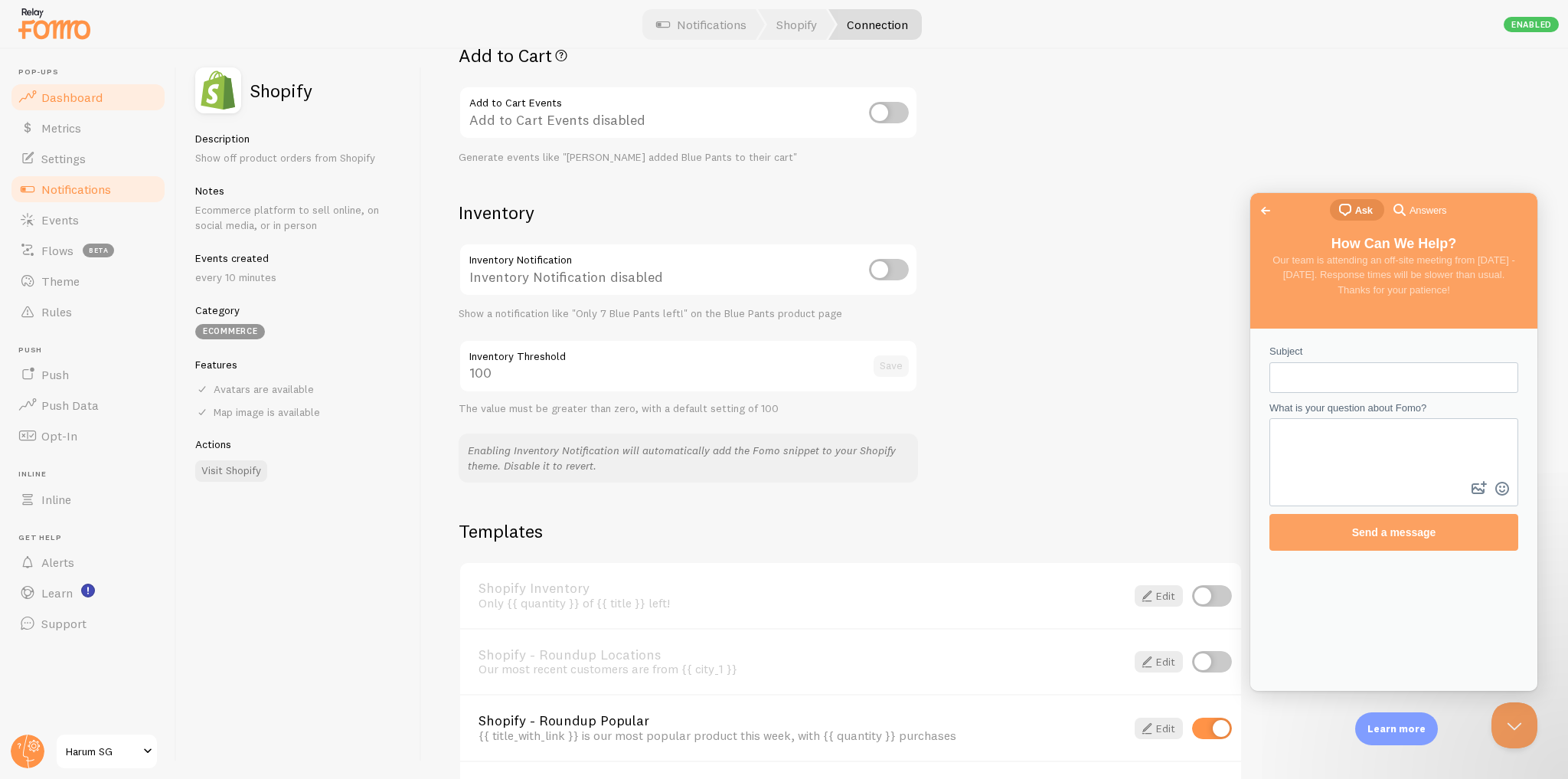
click at [100, 97] on link "Dashboard" at bounding box center [88, 97] width 158 height 30
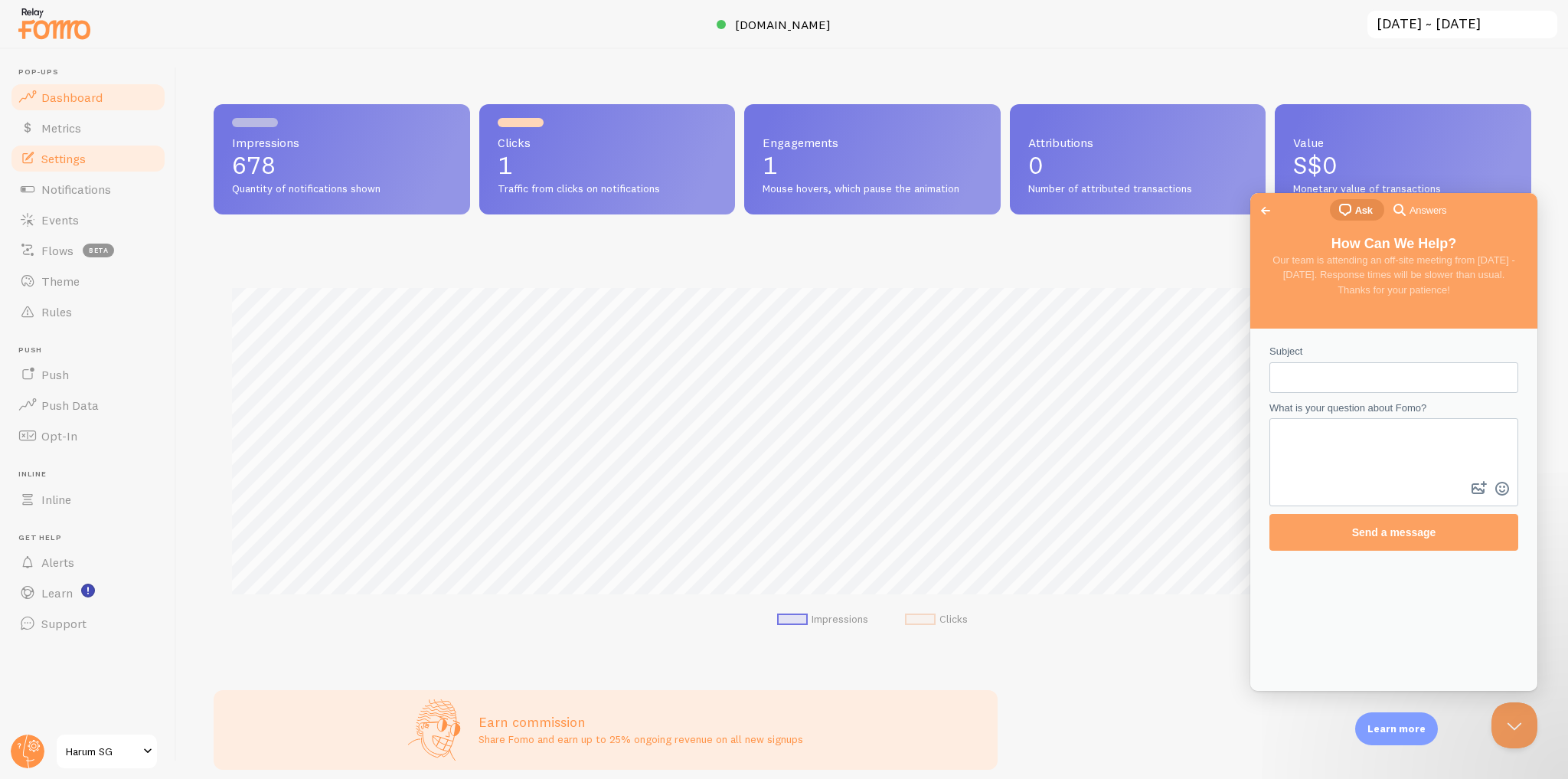
click at [108, 161] on link "Settings" at bounding box center [88, 158] width 158 height 30
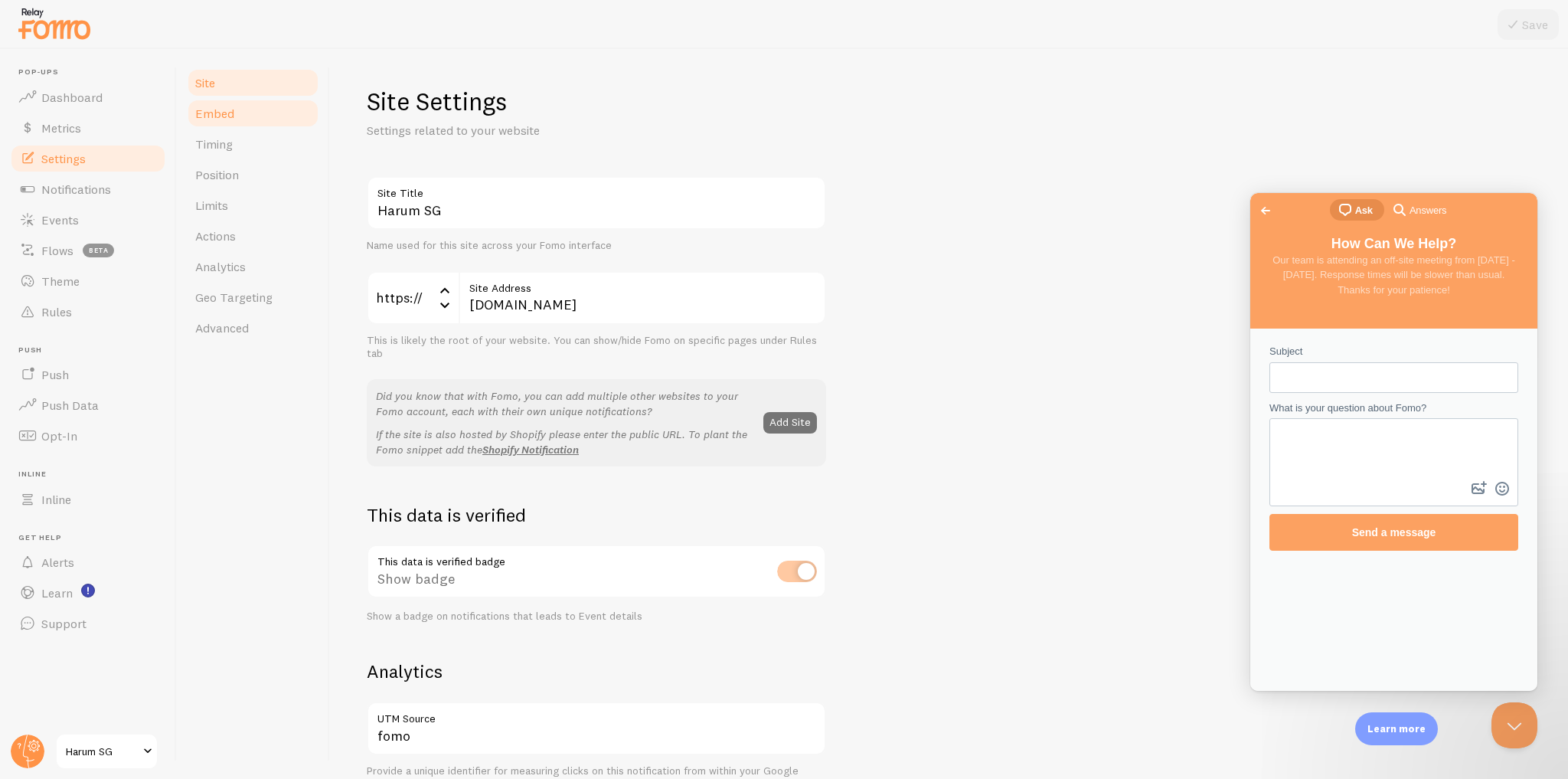
click at [287, 118] on link "Embed" at bounding box center [253, 113] width 134 height 30
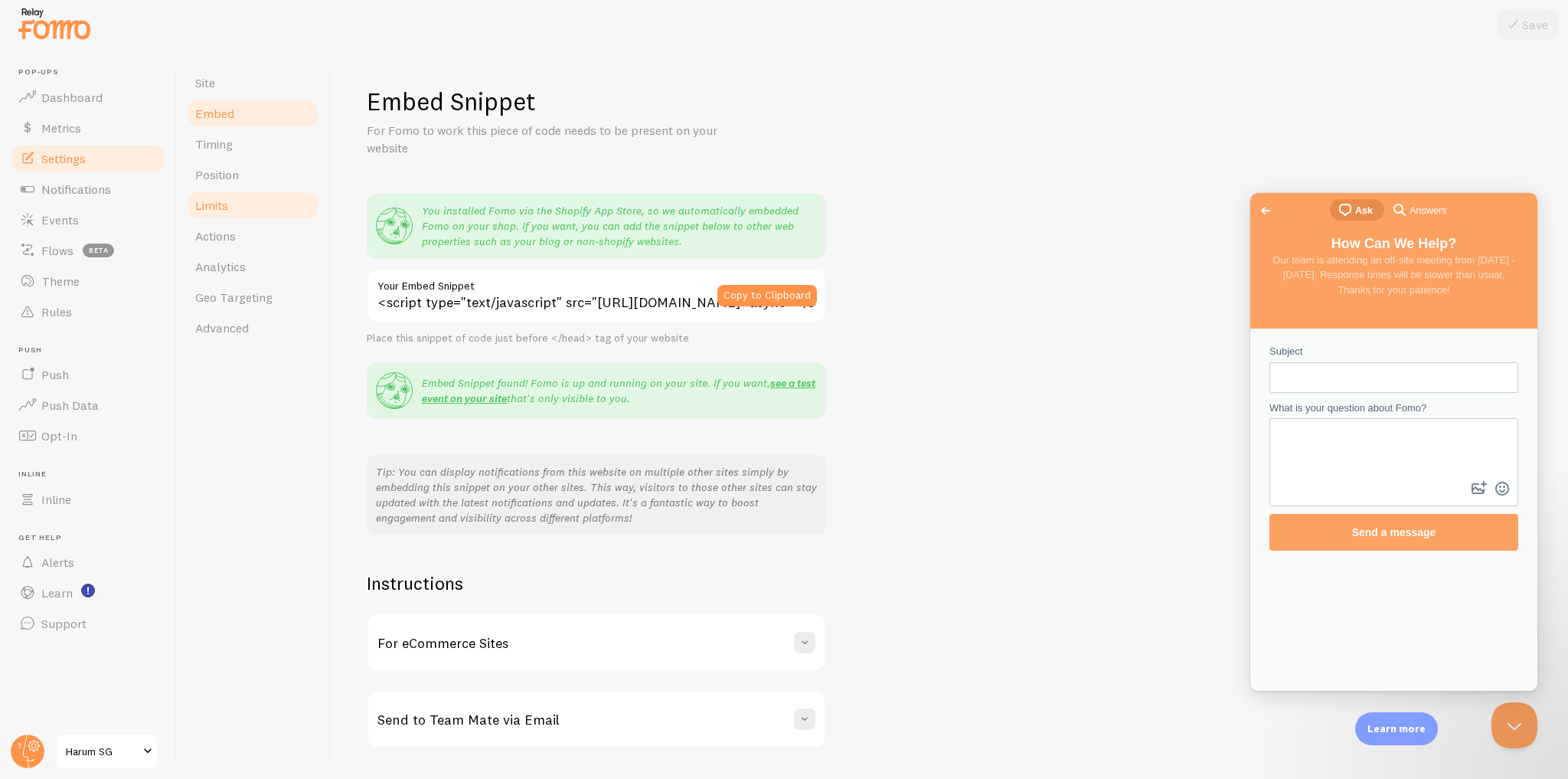
click at [281, 207] on link "Limits" at bounding box center [253, 204] width 134 height 30
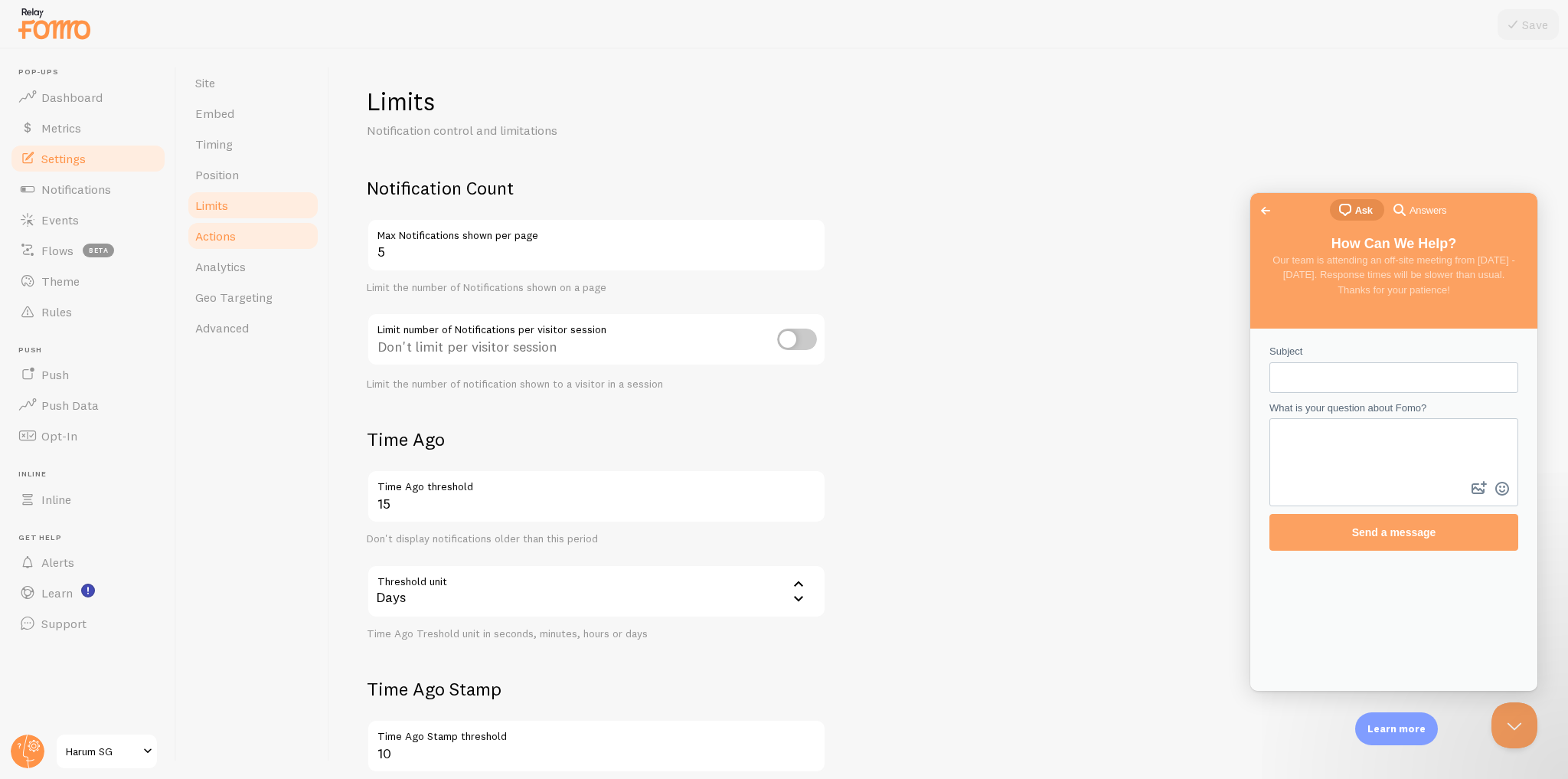
click at [279, 240] on link "Actions" at bounding box center [253, 235] width 134 height 30
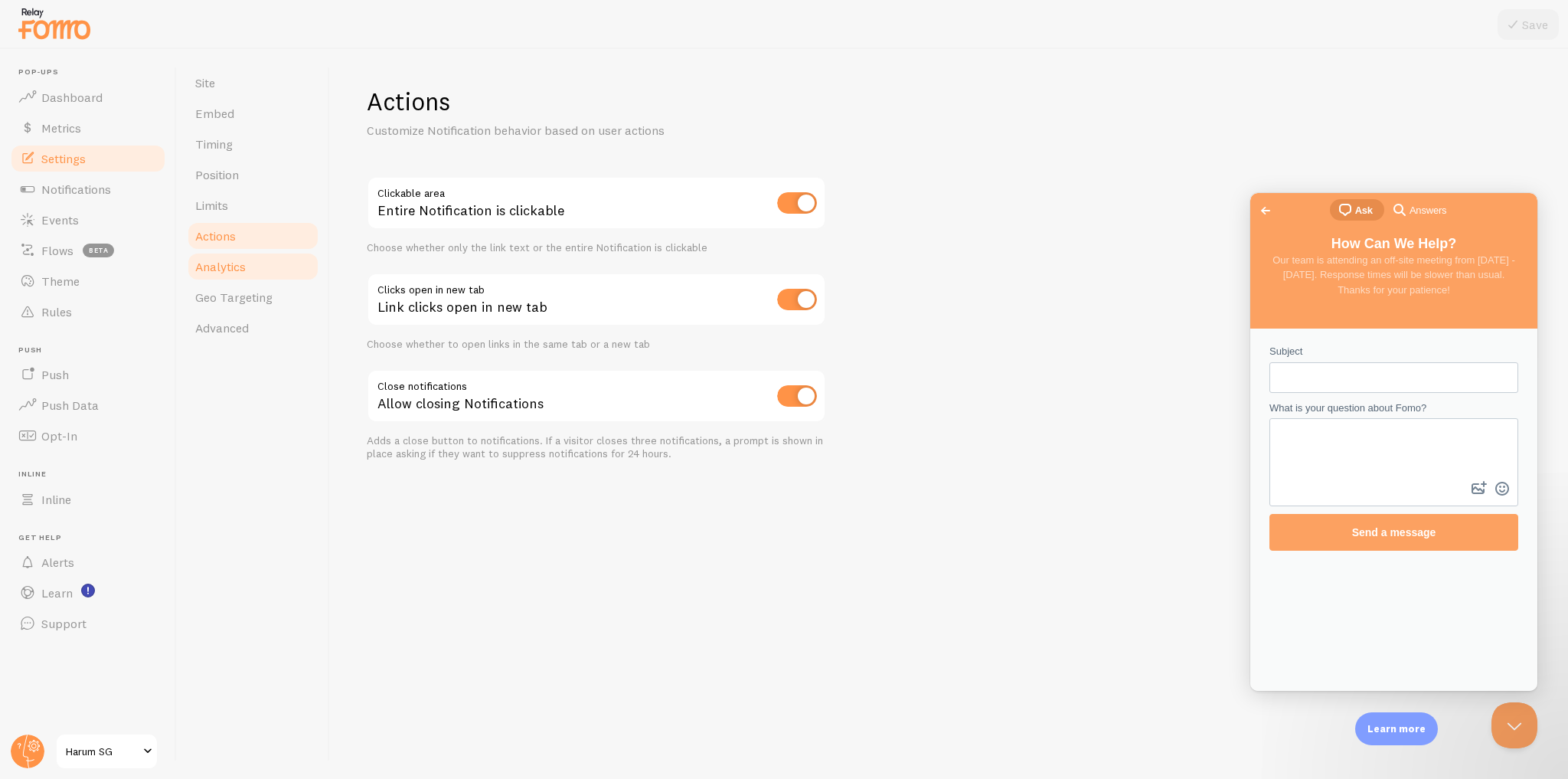
click at [272, 264] on link "Analytics" at bounding box center [253, 266] width 134 height 30
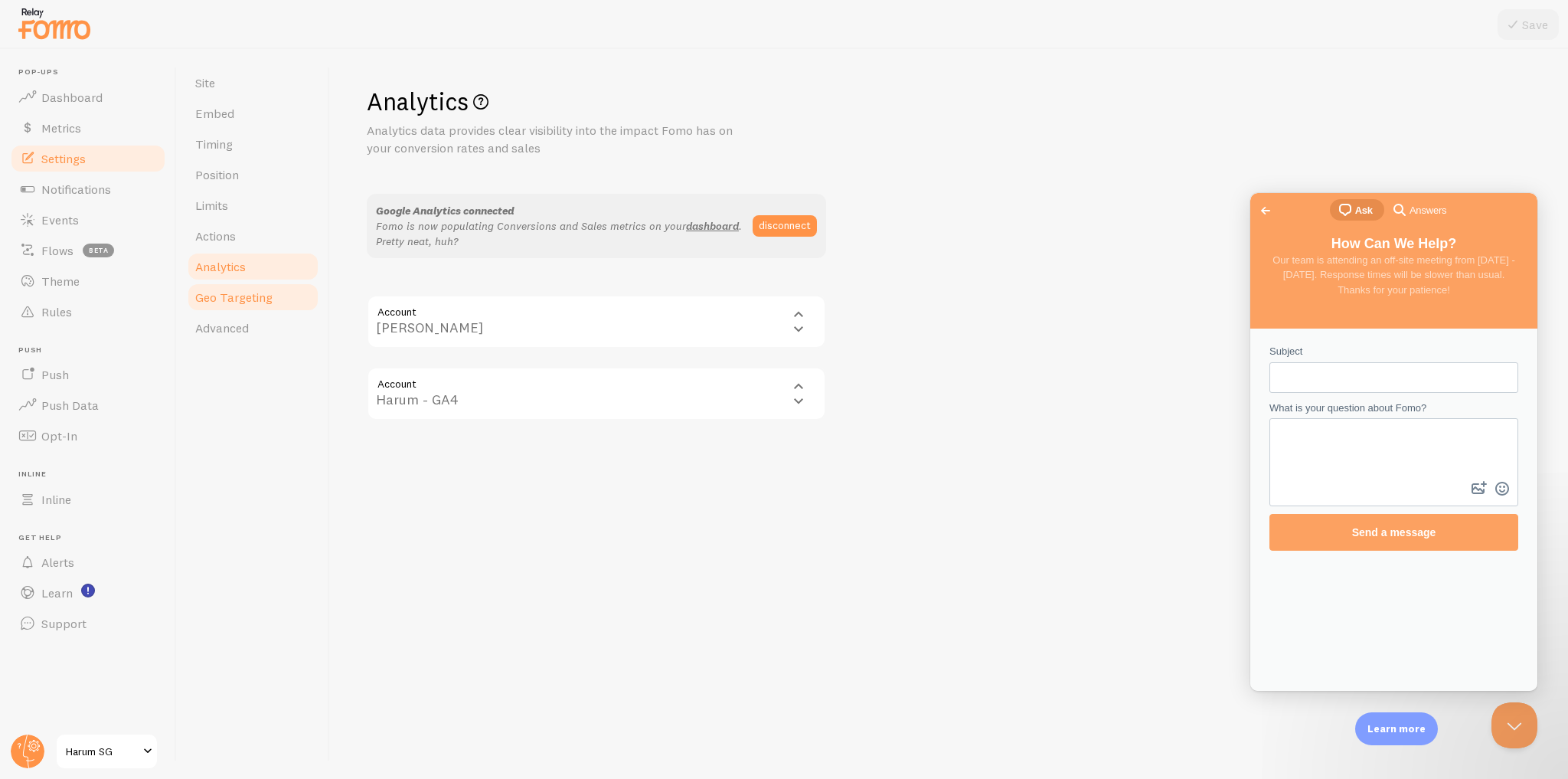
click at [267, 298] on span "Geo Targeting" at bounding box center [234, 297] width 77 height 16
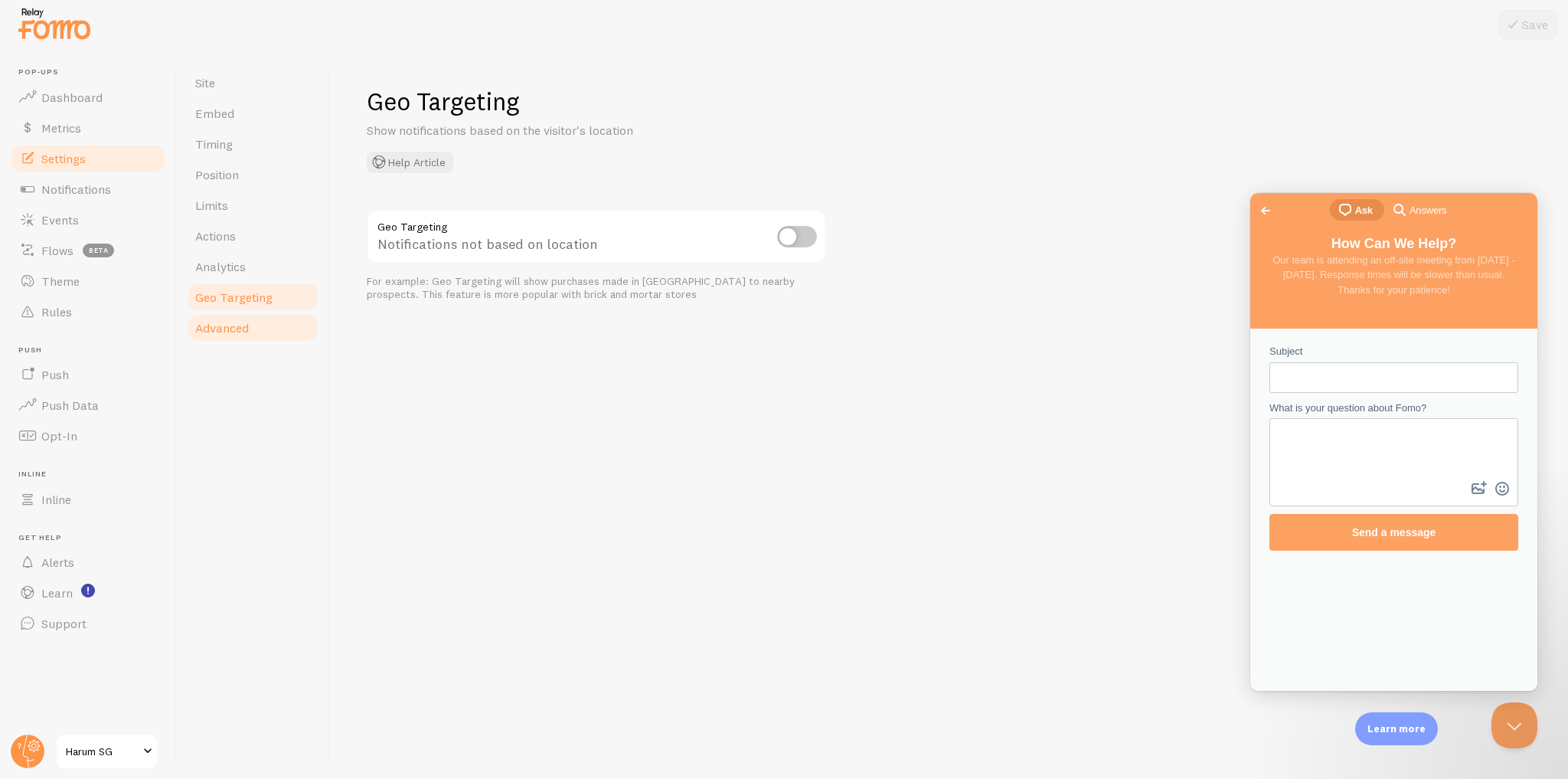
click at [276, 325] on link "Advanced" at bounding box center [253, 327] width 134 height 30
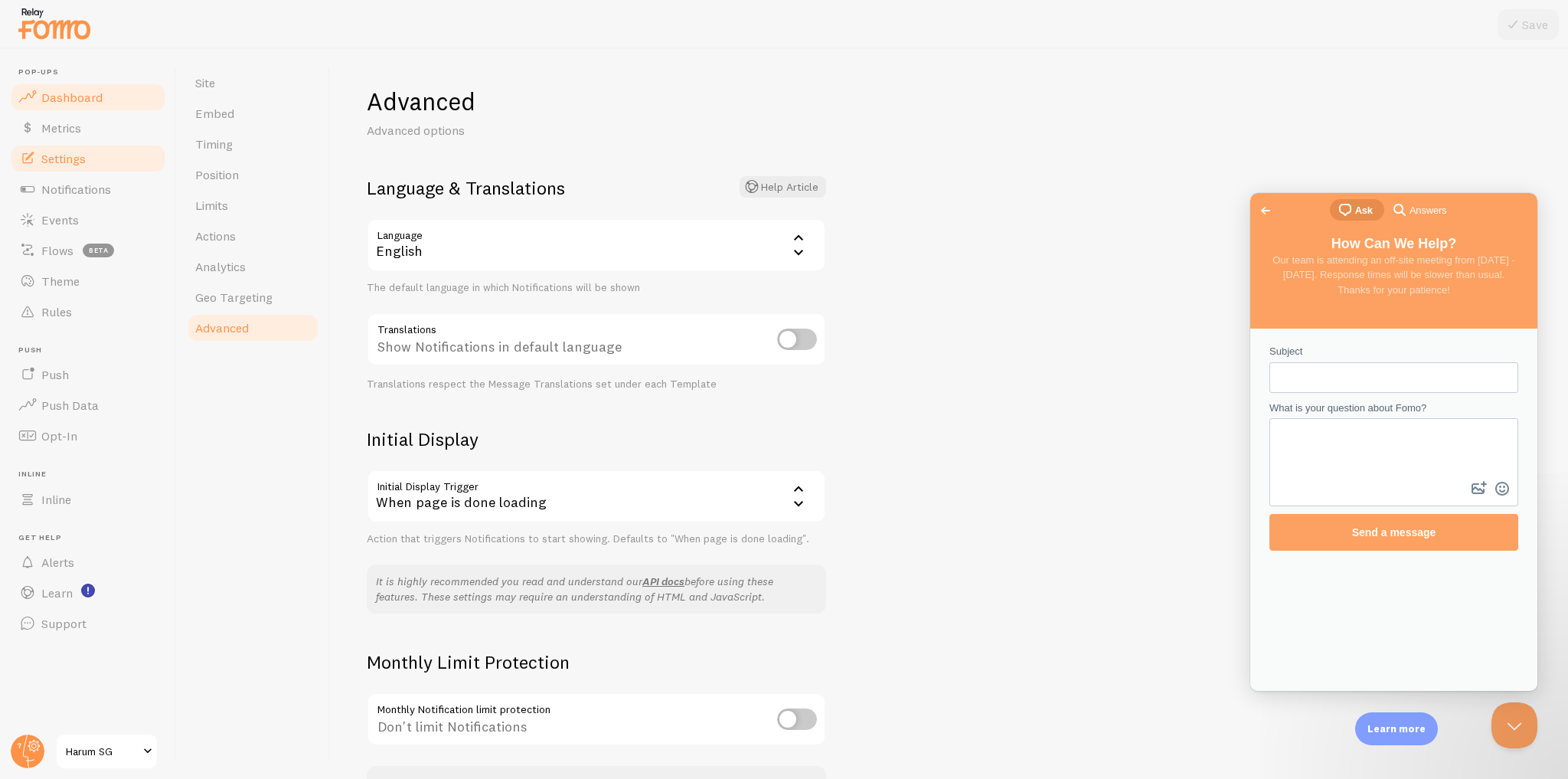
click at [97, 108] on link "Dashboard" at bounding box center [88, 97] width 158 height 30
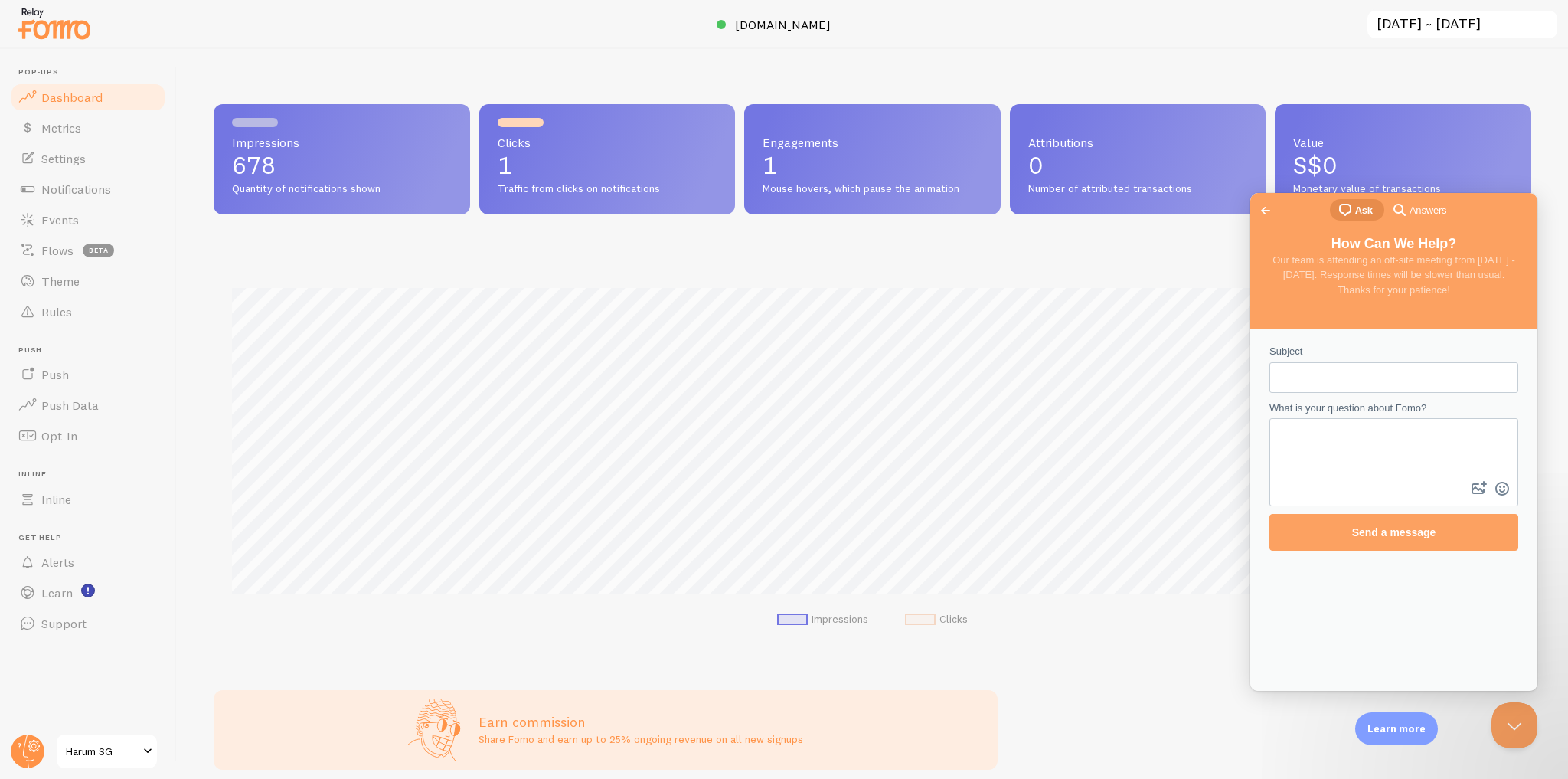
scroll to position [402, 1308]
click at [25, 748] on circle at bounding box center [28, 750] width 34 height 34
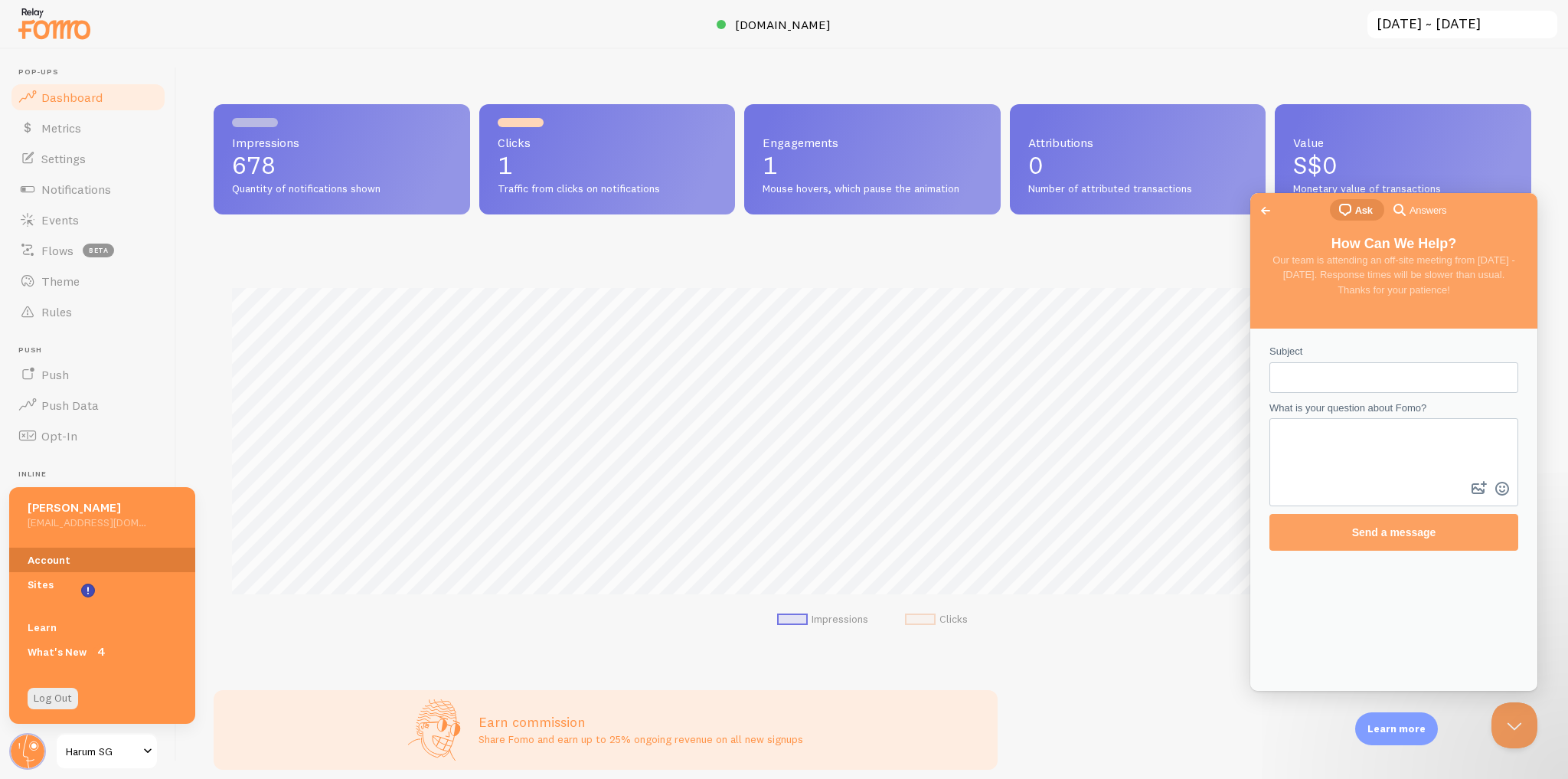
click at [98, 557] on link "Account" at bounding box center [102, 559] width 186 height 25
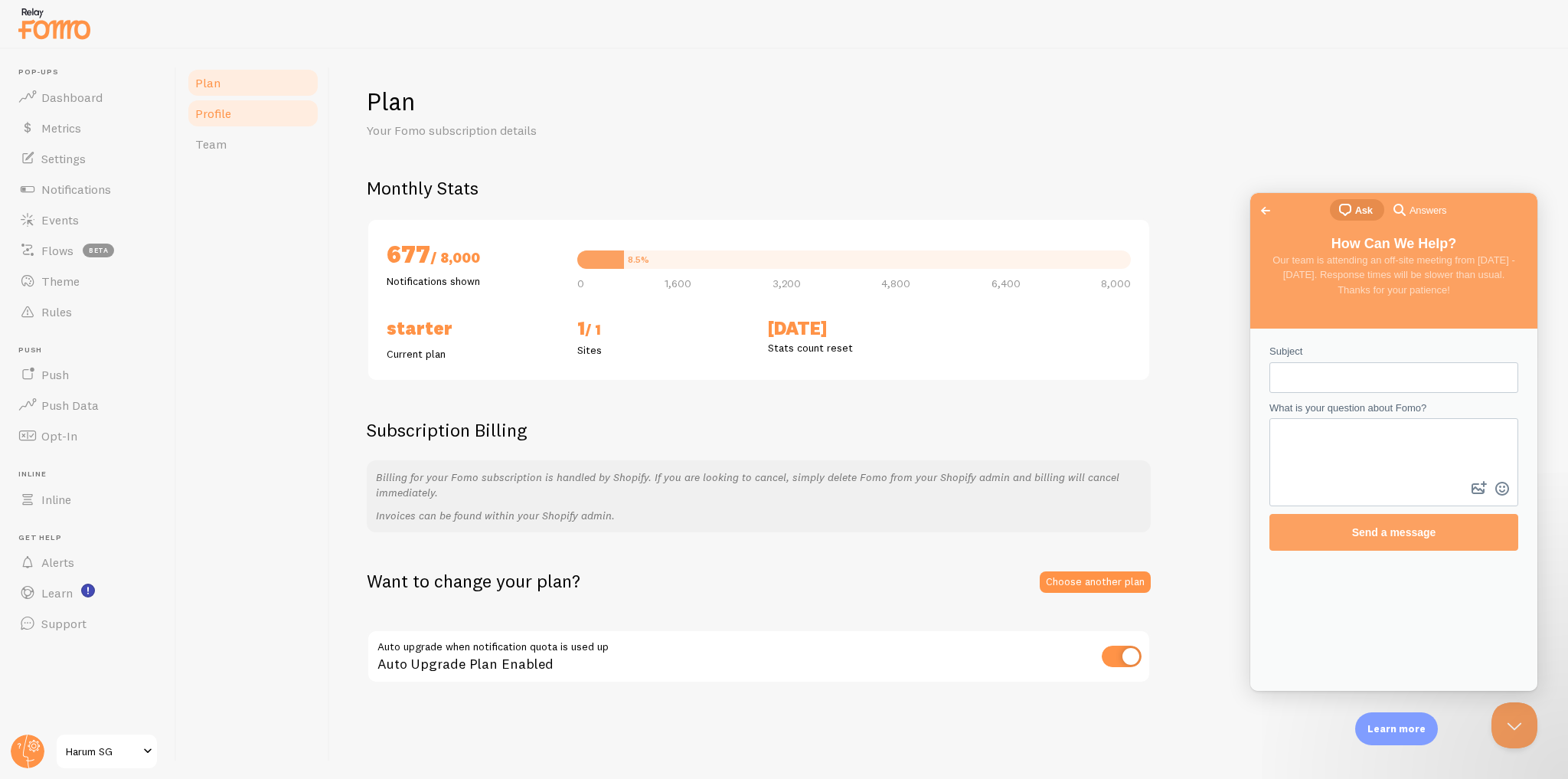
click at [240, 124] on link "Profile" at bounding box center [253, 113] width 134 height 30
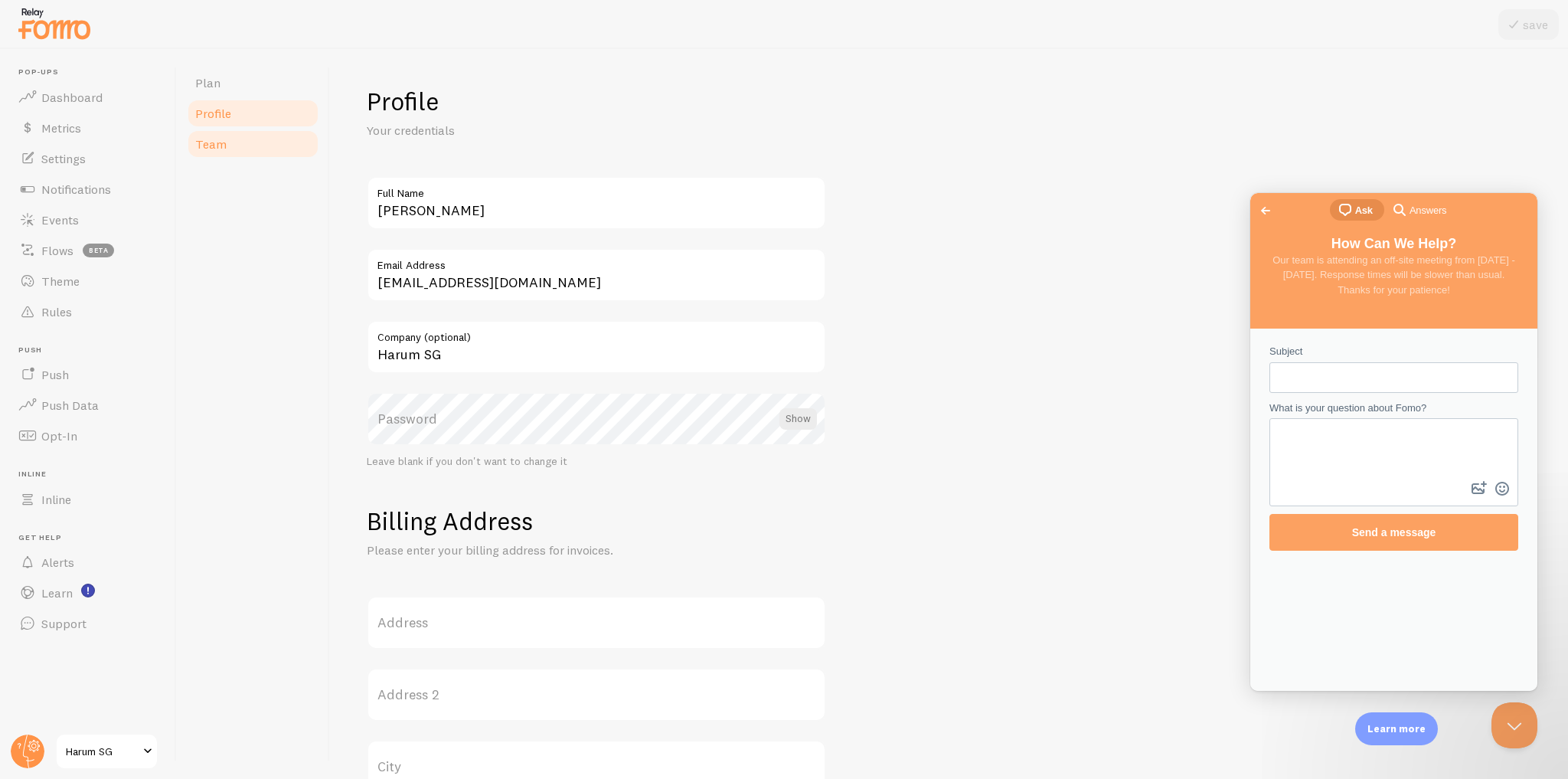
click at [248, 143] on link "Team" at bounding box center [253, 143] width 134 height 30
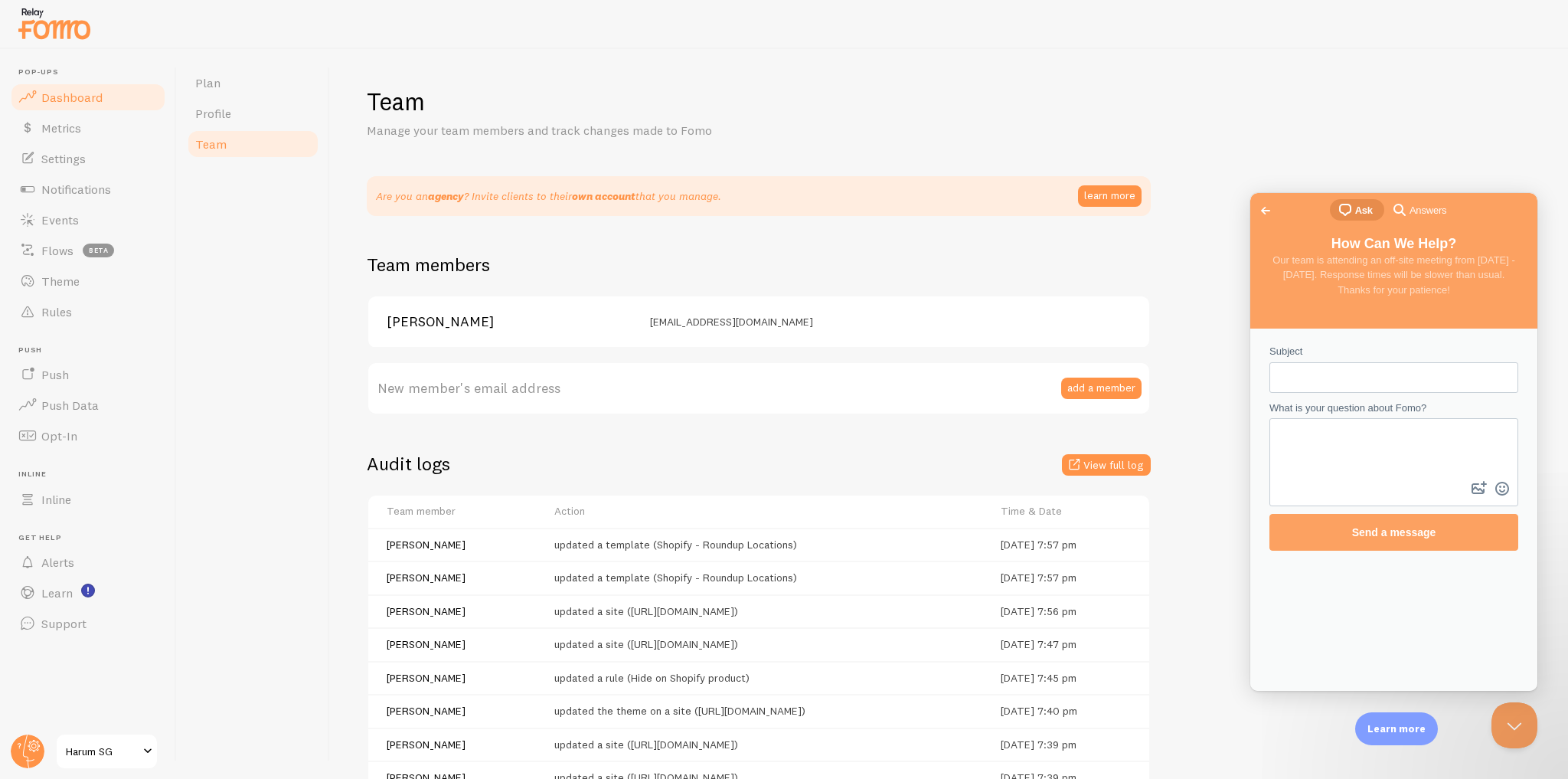
click at [112, 94] on link "Dashboard" at bounding box center [88, 97] width 158 height 30
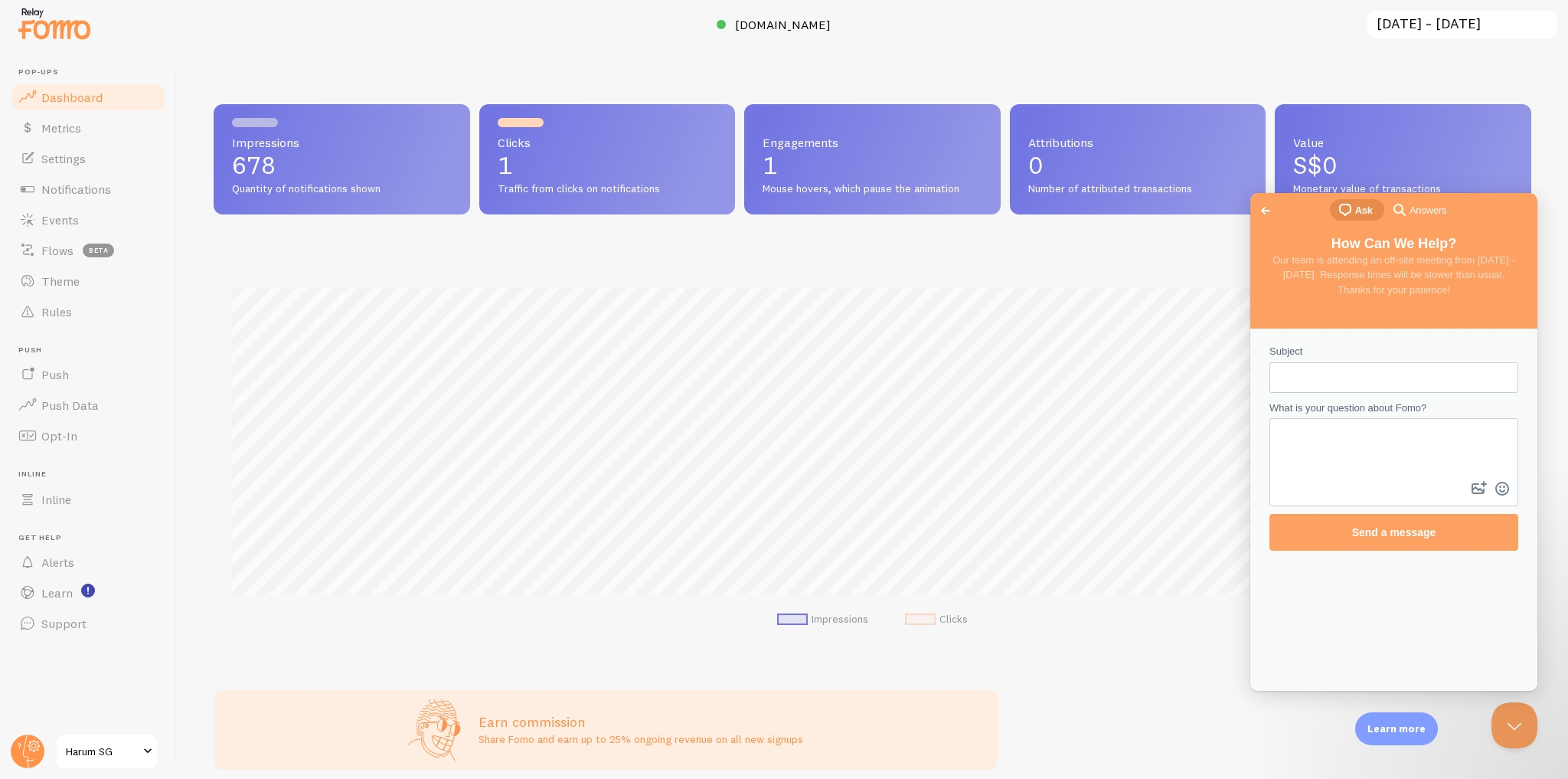
scroll to position [402, 1308]
click at [1524, 720] on button "Close Beacon popover" at bounding box center [1512, 722] width 46 height 46
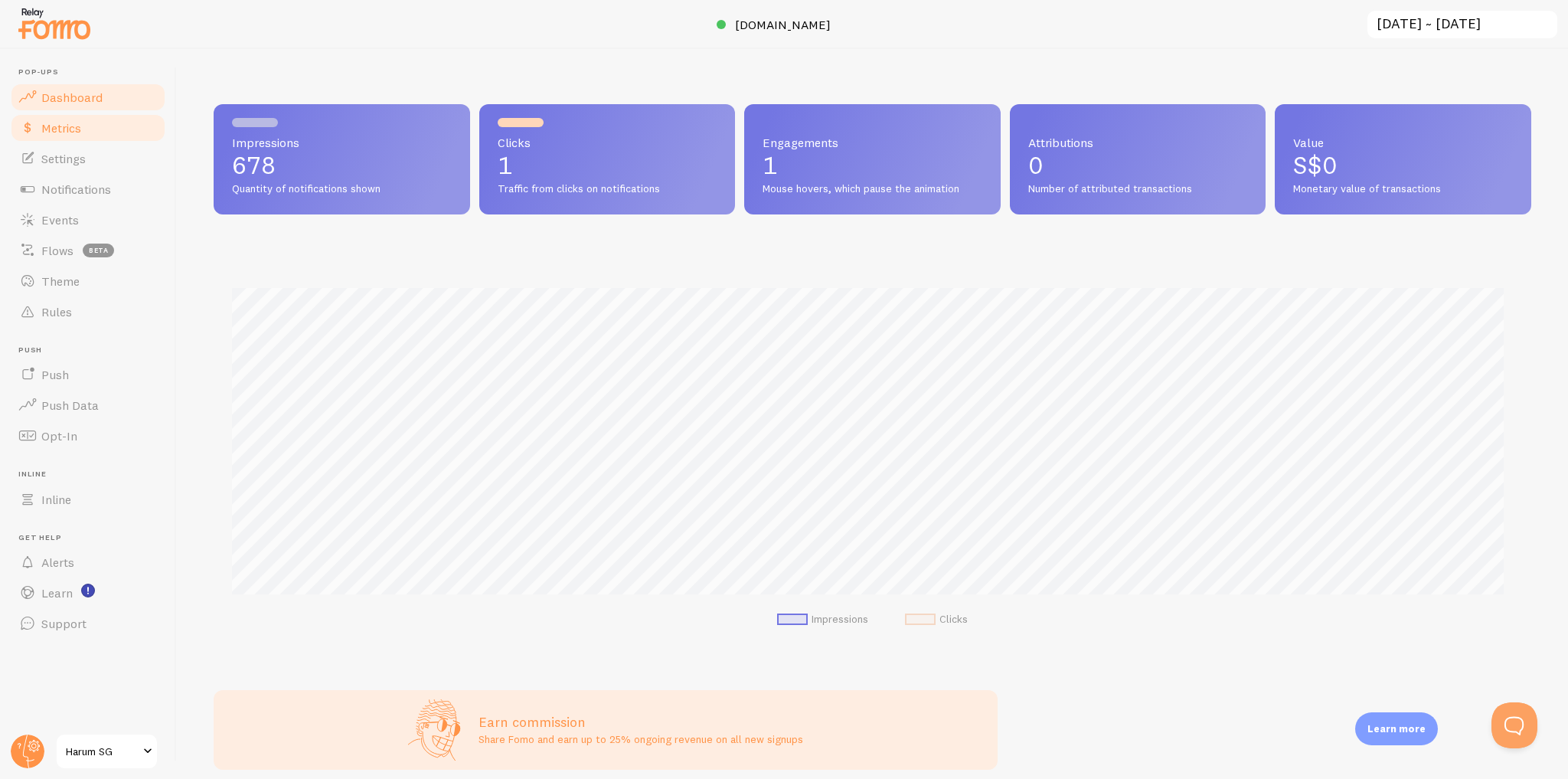
click at [107, 134] on link "Metrics" at bounding box center [88, 127] width 158 height 30
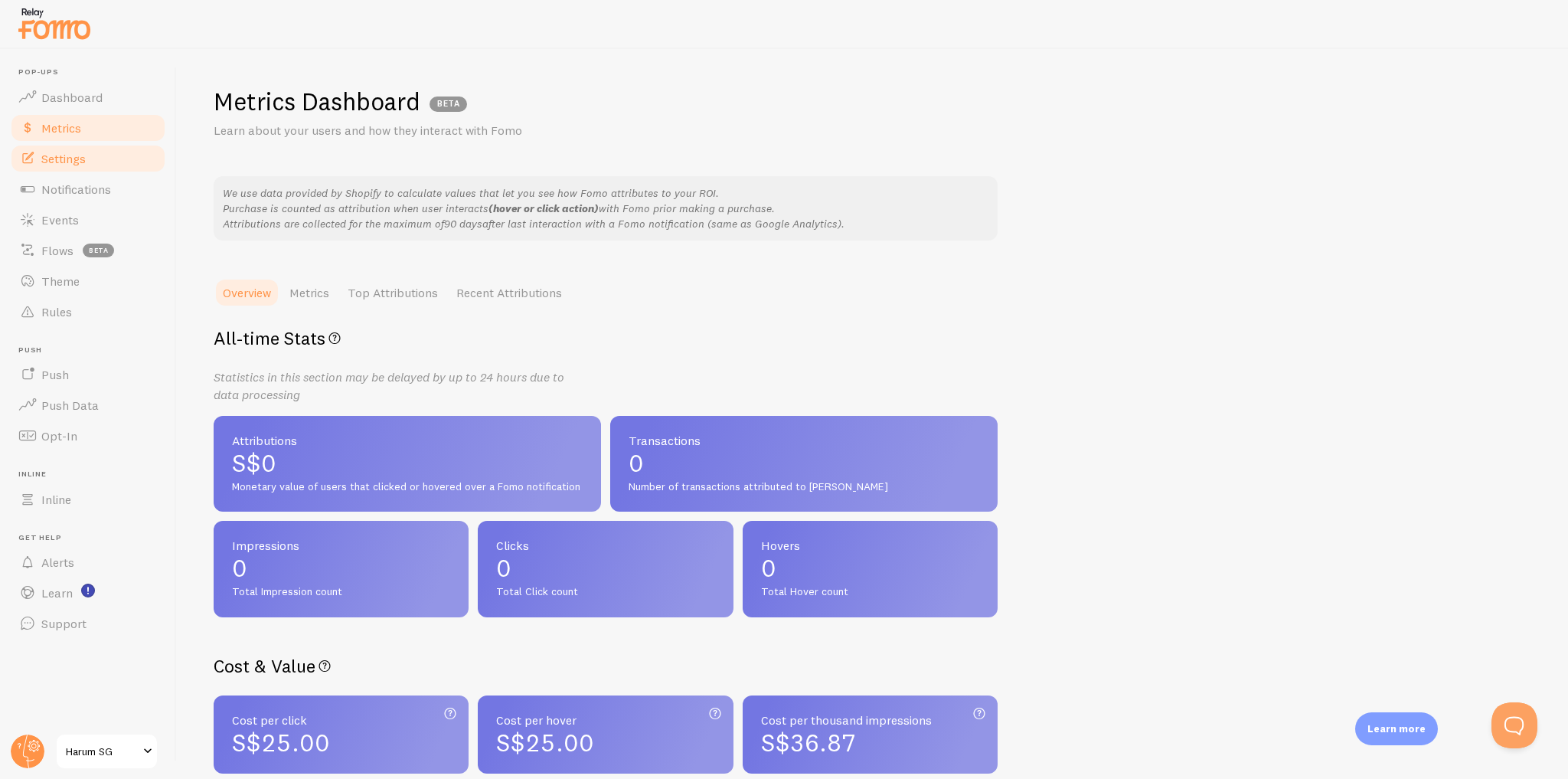
click at [109, 163] on link "Settings" at bounding box center [88, 158] width 158 height 30
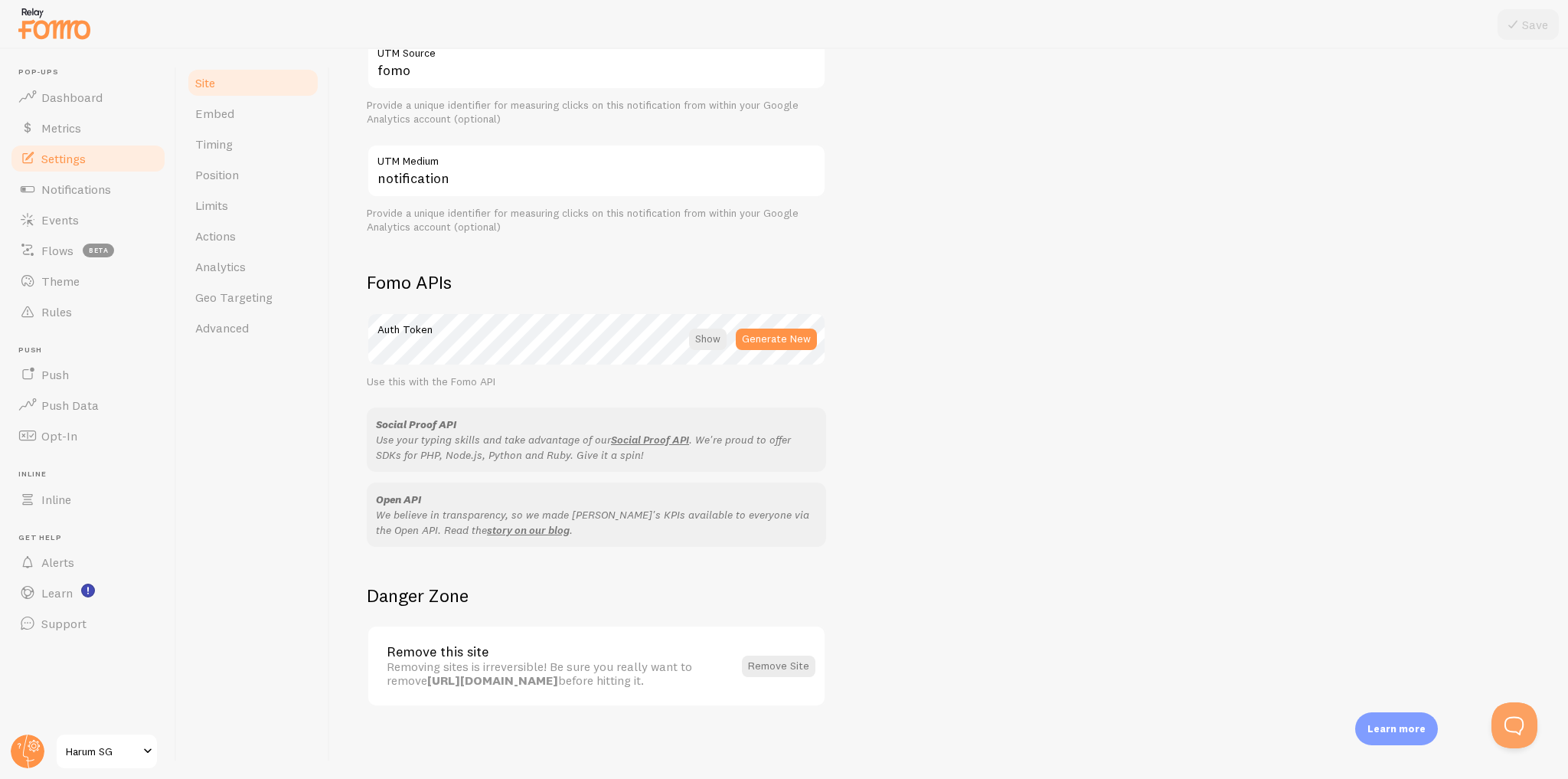
scroll to position [359, 0]
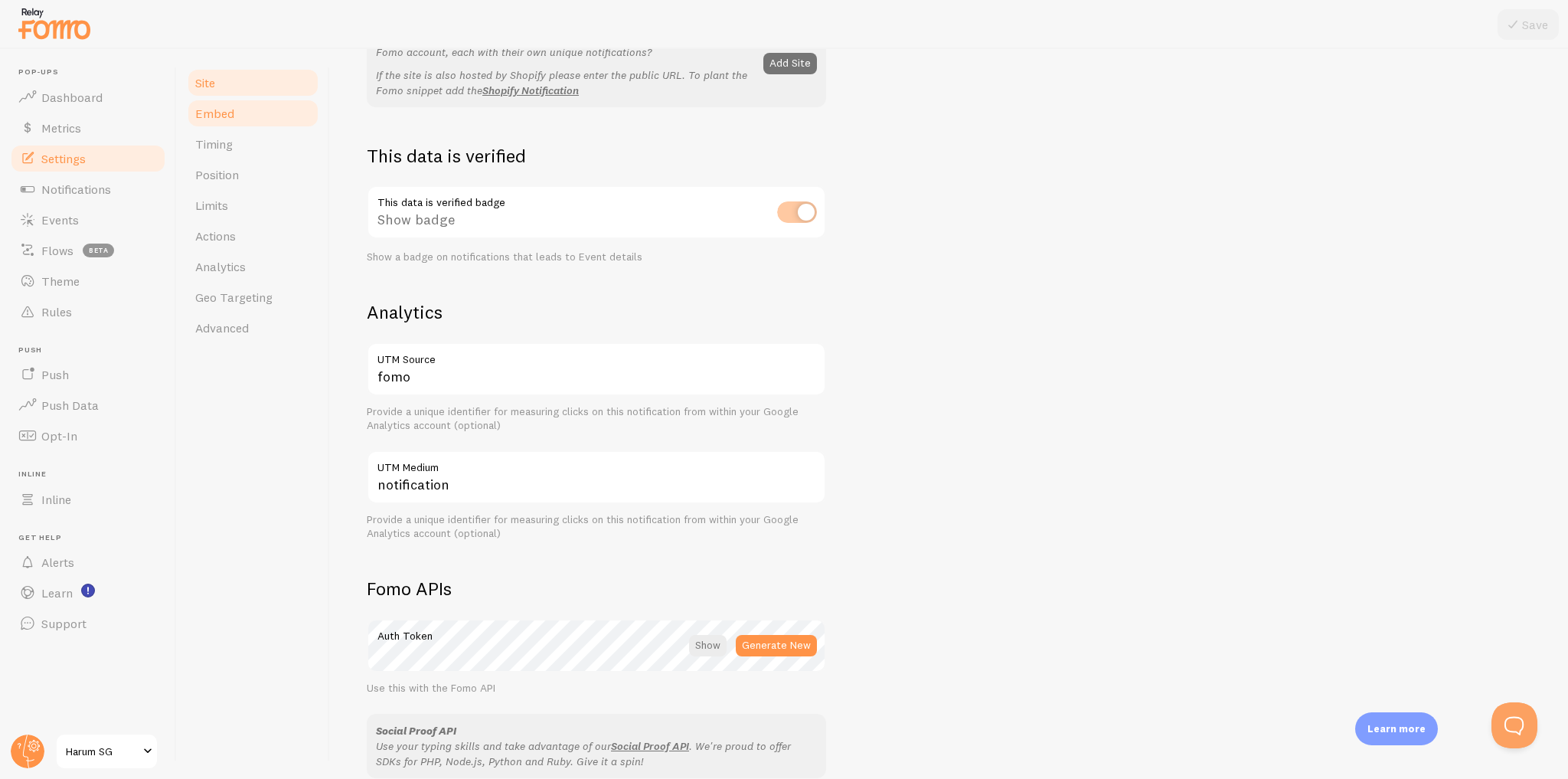
click at [259, 117] on link "Embed" at bounding box center [253, 113] width 134 height 30
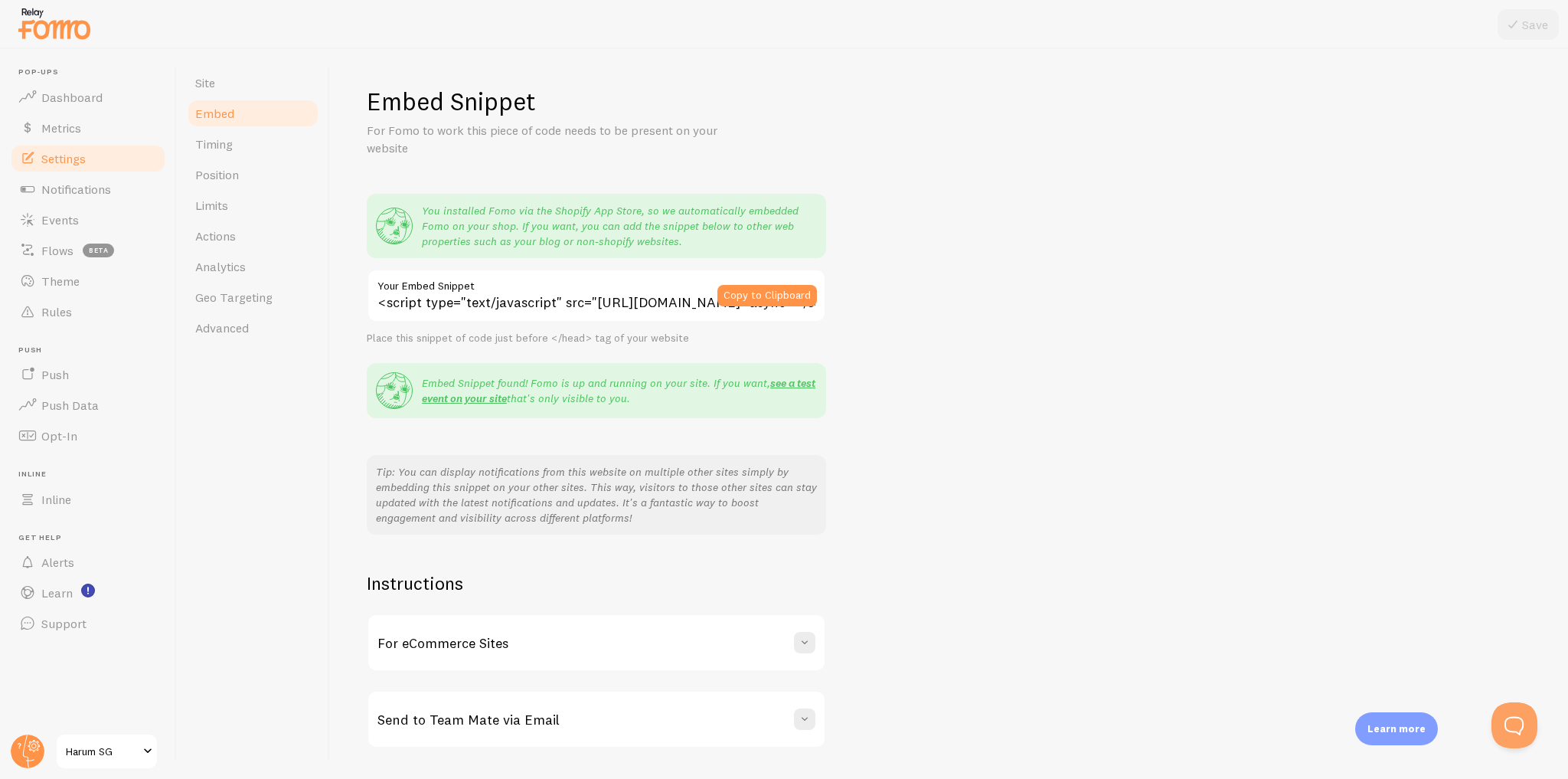
scroll to position [42, 0]
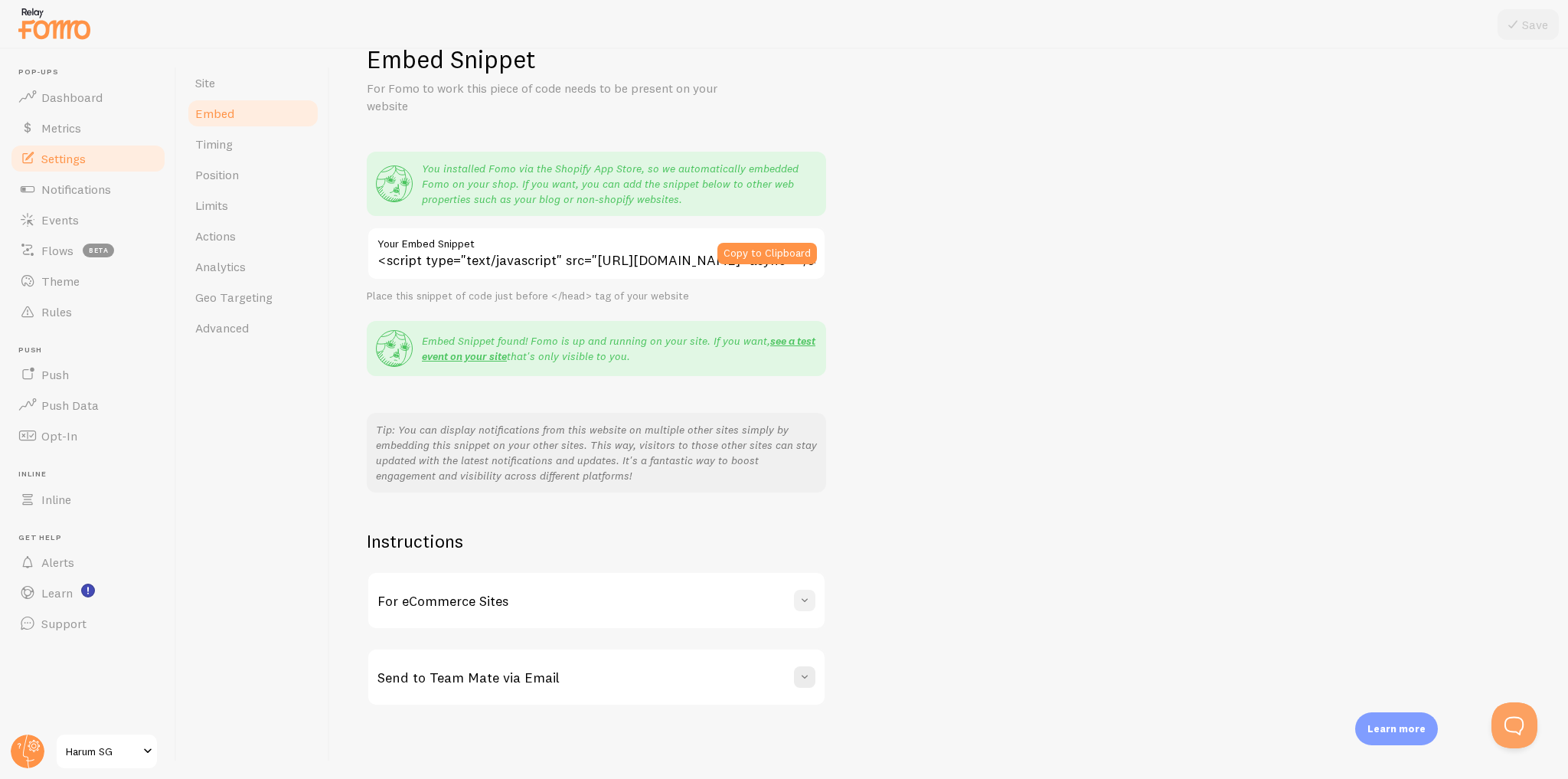
click at [809, 605] on span at bounding box center [805, 600] width 16 height 16
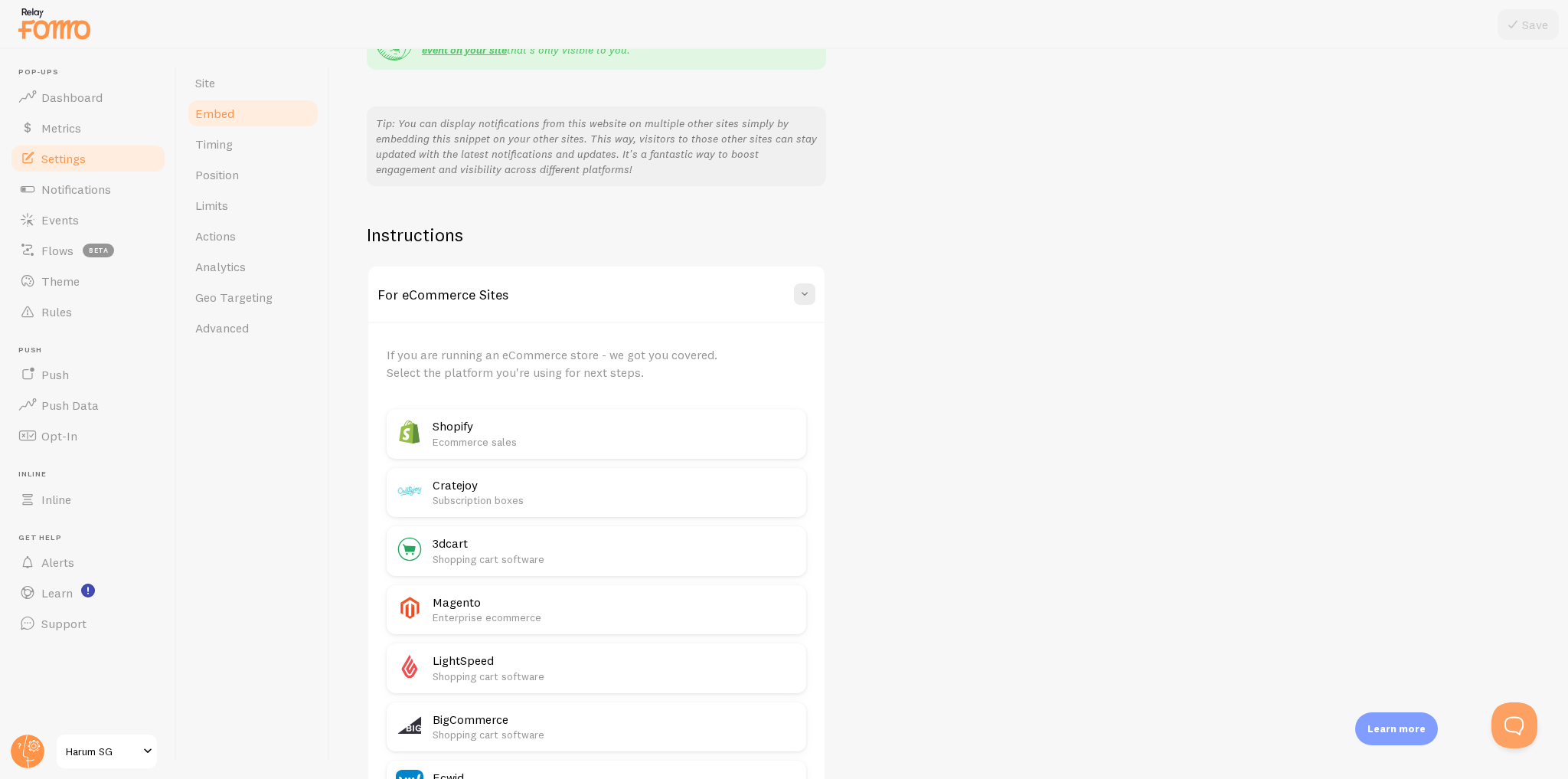
scroll to position [226, 0]
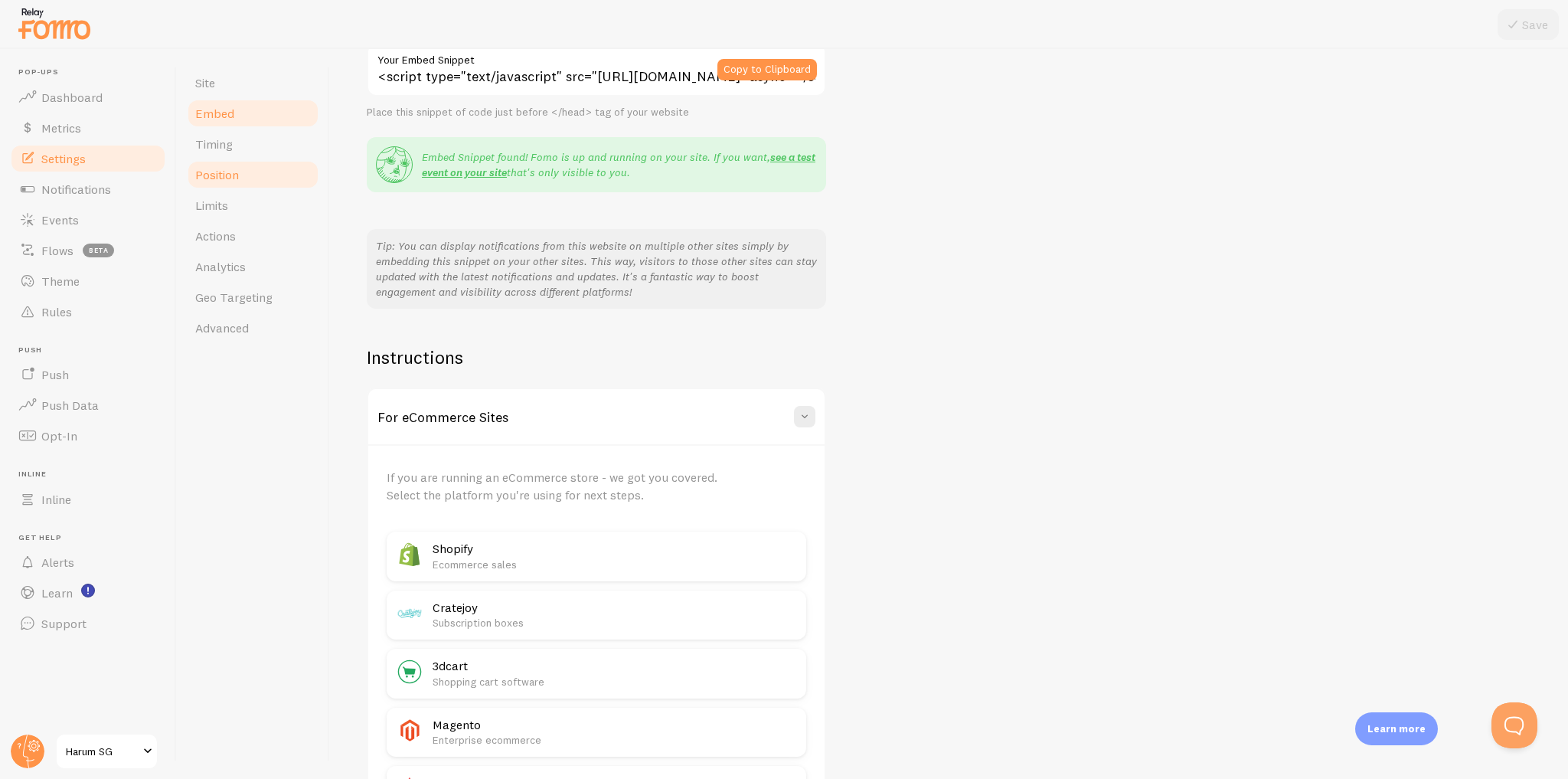
click at [254, 163] on link "Position" at bounding box center [253, 174] width 134 height 30
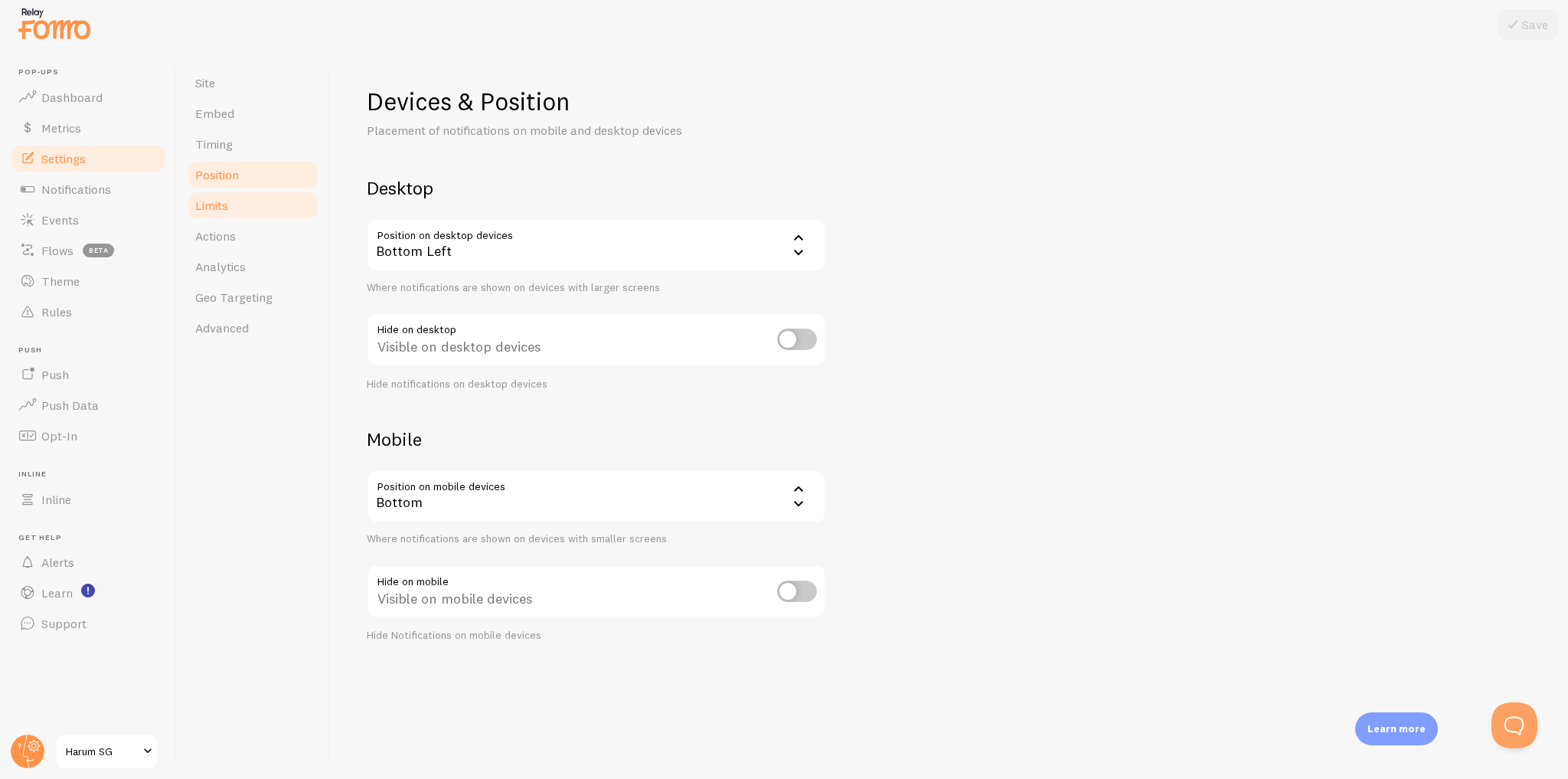
click at [263, 196] on link "Limits" at bounding box center [253, 204] width 134 height 30
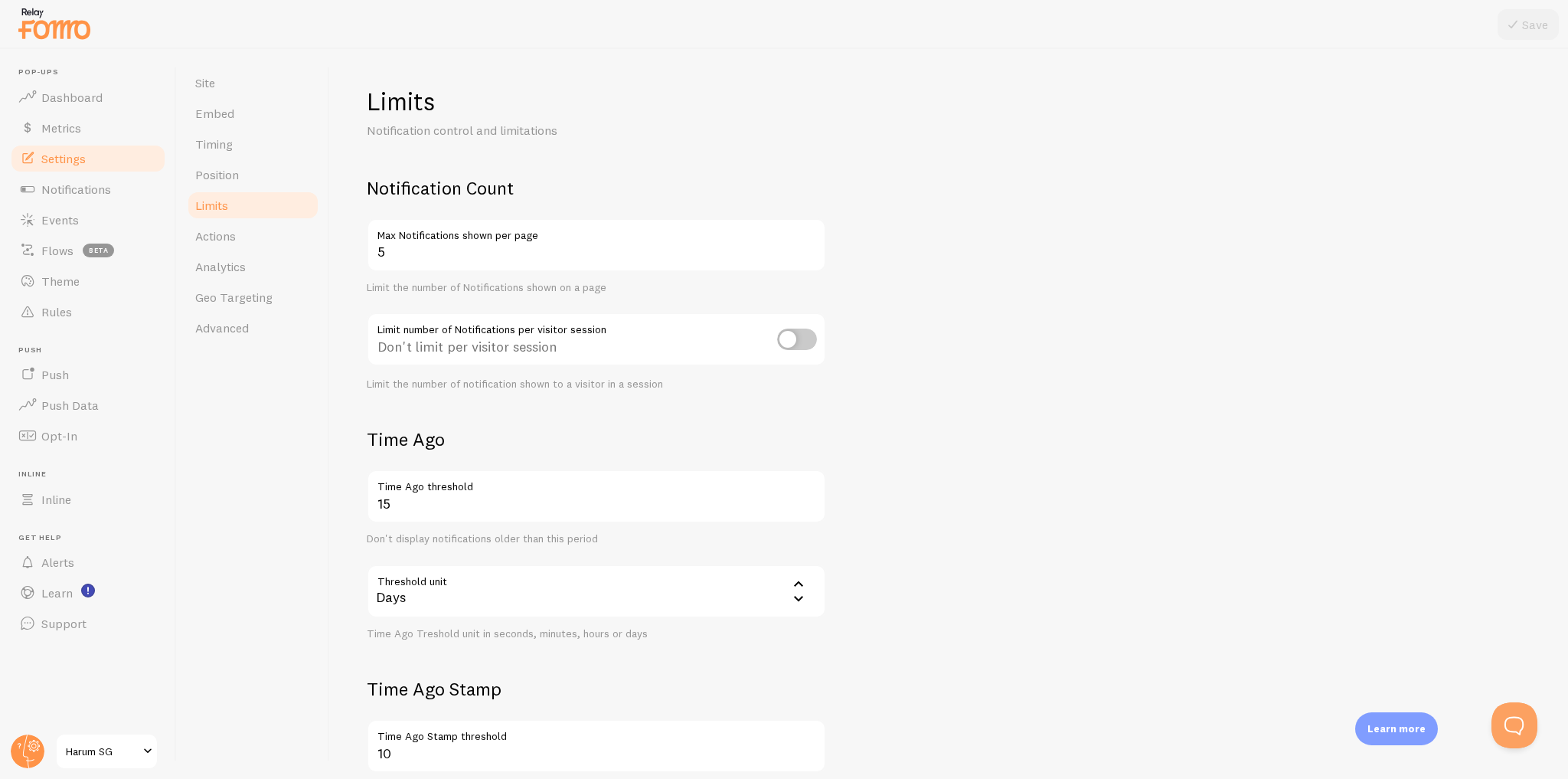
scroll to position [212, 0]
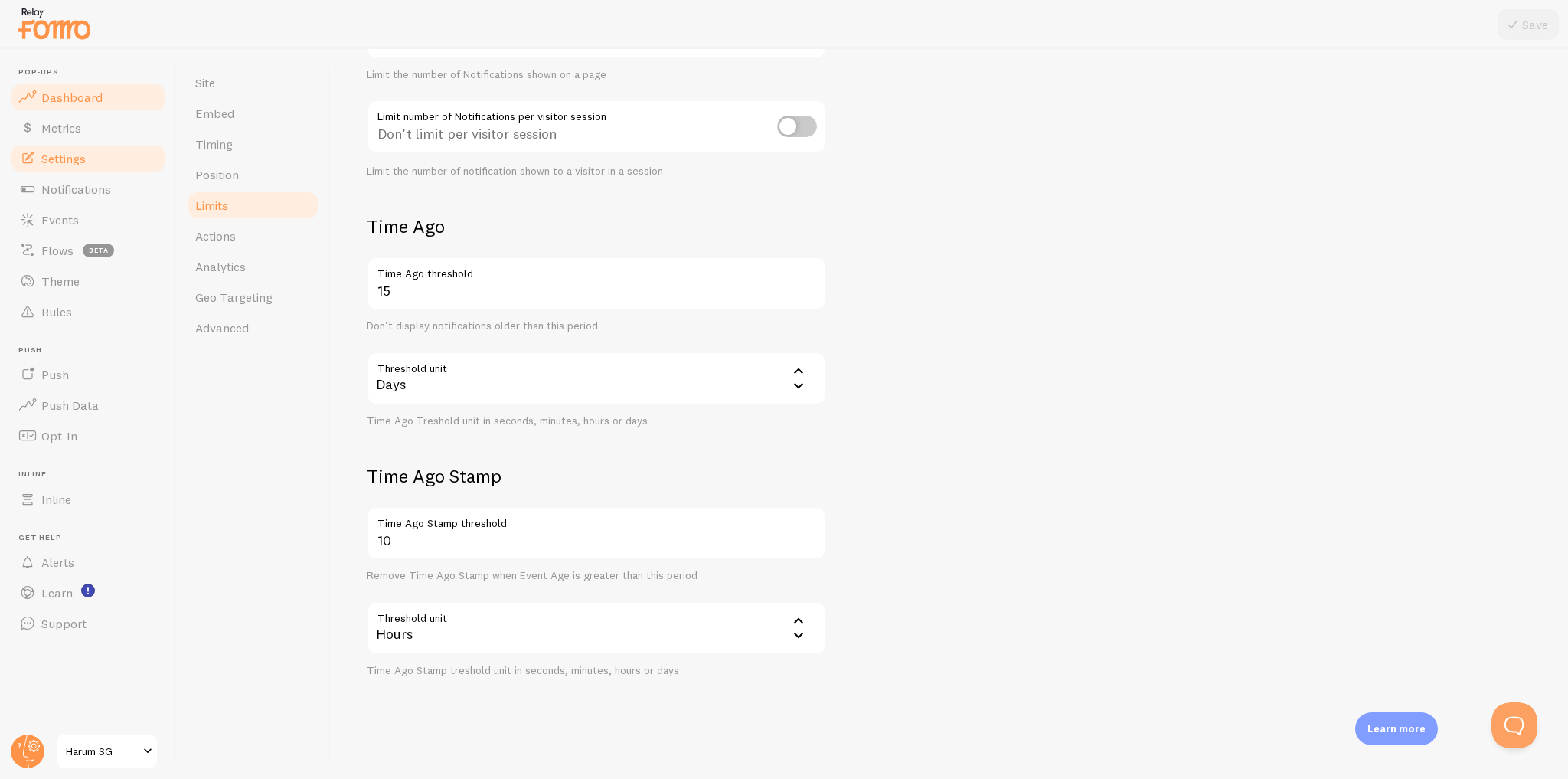
click at [79, 95] on span "Dashboard" at bounding box center [72, 97] width 62 height 16
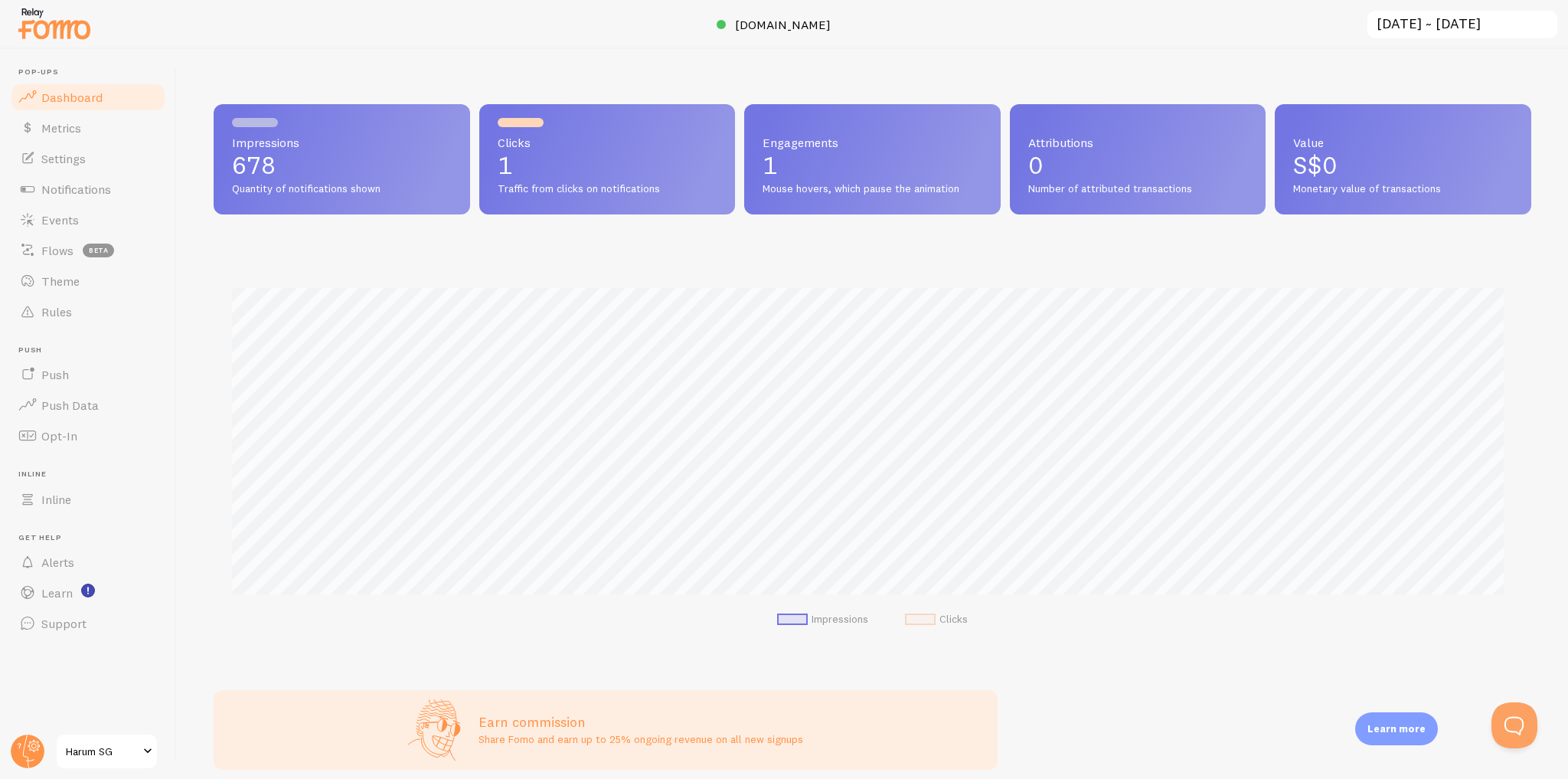
scroll to position [402, 1308]
